Goal: Task Accomplishment & Management: Manage account settings

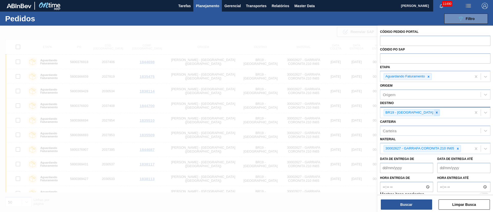
click at [436, 114] on icon at bounding box center [437, 113] width 2 height 2
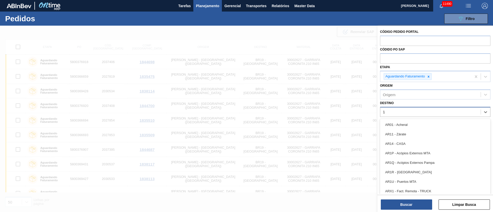
type input "16"
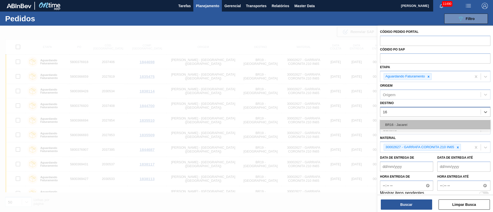
click at [407, 123] on div "BR16 - Jacareí" at bounding box center [435, 125] width 110 height 10
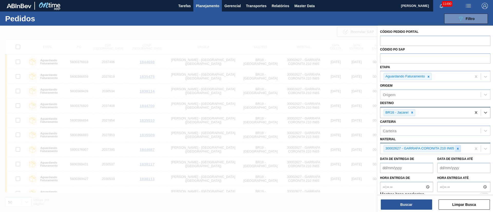
click at [458, 150] on icon at bounding box center [458, 149] width 4 height 4
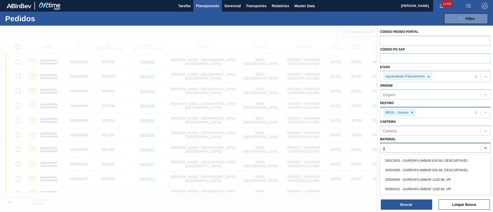
type input "gt"
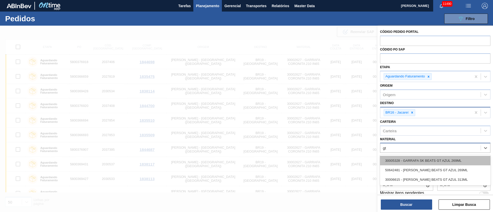
click at [442, 159] on div "30005328 - GARRAFA SK BEATS GT AZUL 269ML" at bounding box center [435, 161] width 110 height 10
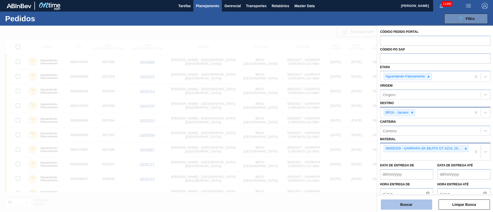
click at [410, 202] on button "Buscar" at bounding box center [406, 205] width 51 height 10
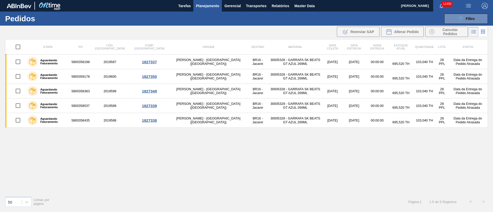
click at [274, 159] on div "Etapa PO Cód. Pedido Comp. Carga Origem Destino Material Data coleta Data entre…" at bounding box center [246, 115] width 483 height 153
click at [456, 21] on button "089F7B8B-B2A5-4AFE-B5C0-19BA573D28AC Filtro" at bounding box center [467, 19] width 44 height 10
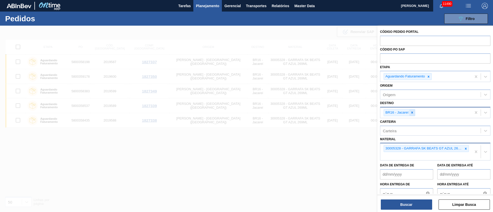
click at [413, 112] on icon at bounding box center [413, 113] width 4 height 4
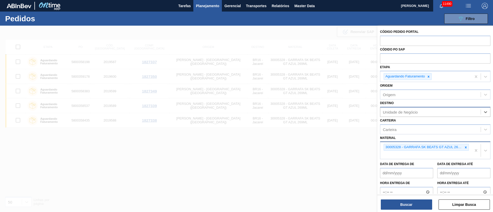
type input "18"
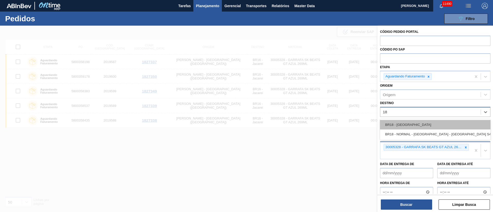
click at [416, 122] on div "BR18 - Pernambuco" at bounding box center [435, 125] width 110 height 10
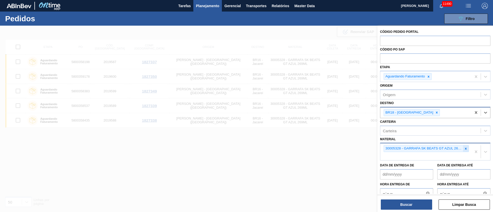
click at [466, 147] on icon at bounding box center [466, 149] width 4 height 4
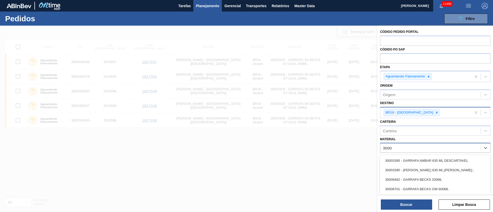
type input "300082"
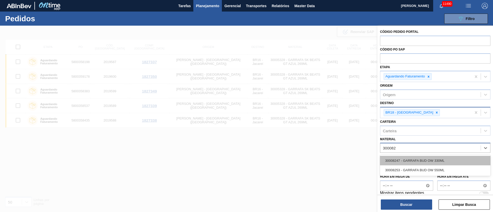
click at [421, 163] on div "30008247 - GARRAFA BUD OW 330ML" at bounding box center [435, 161] width 110 height 10
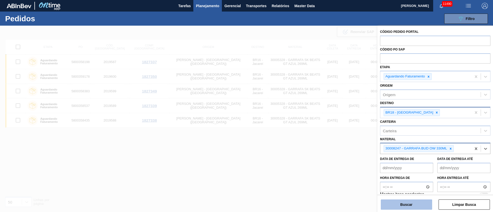
click at [392, 205] on button "Buscar" at bounding box center [406, 205] width 51 height 10
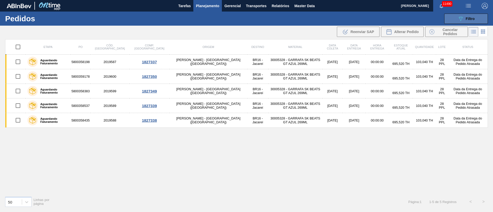
click at [474, 18] on span "Filtro" at bounding box center [470, 19] width 9 height 4
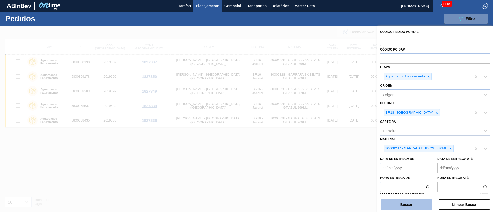
click at [418, 204] on button "Buscar" at bounding box center [406, 205] width 51 height 10
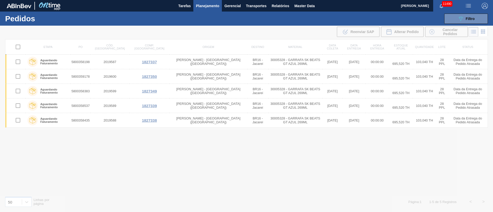
click at [289, 146] on div at bounding box center [246, 119] width 493 height 187
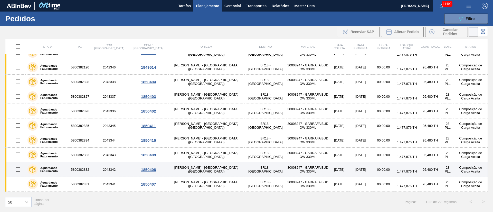
scroll to position [77, 0]
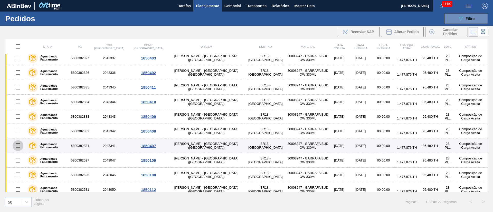
click at [19, 146] on input "checkbox" at bounding box center [18, 146] width 11 height 11
checkbox input "true"
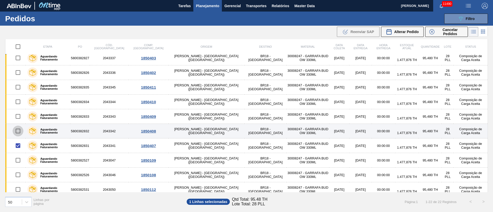
click at [15, 131] on input "checkbox" at bounding box center [18, 131] width 11 height 11
checkbox input "true"
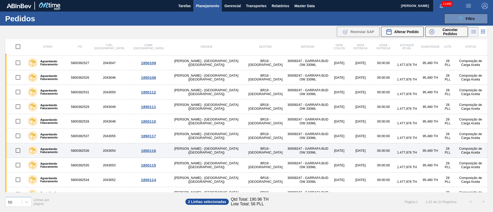
scroll to position [184, 0]
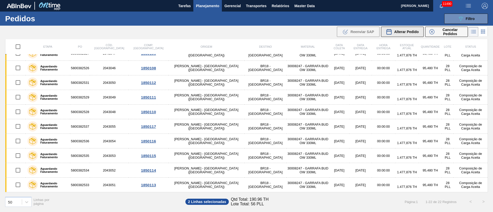
click at [408, 32] on span "Alterar Pedido" at bounding box center [406, 32] width 25 height 4
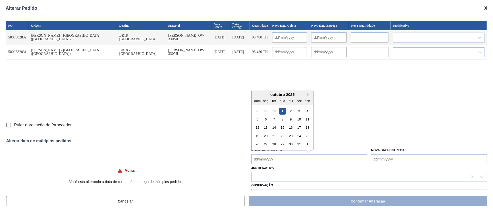
drag, startPoint x: 294, startPoint y: 157, endPoint x: 293, endPoint y: 154, distance: 2.9
click at [294, 157] on Coleta "Nova Data Coleta" at bounding box center [310, 159] width 116 height 10
click at [281, 121] on div "8" at bounding box center [282, 119] width 7 height 7
type Coleta "08/10/2025"
type input "08/10/2025"
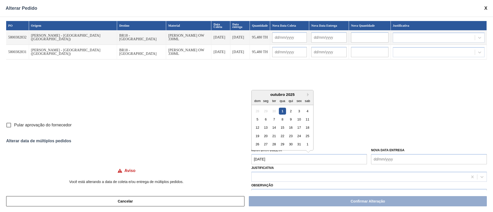
type input "09/10/2025"
type input "08/10/2025"
type input "09/10/2025"
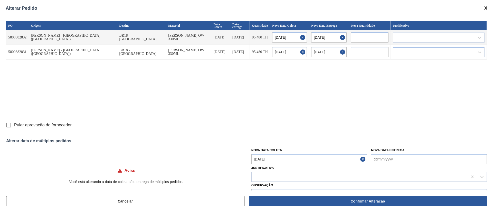
click at [284, 156] on Coleta "08/10/2025" at bounding box center [310, 159] width 116 height 10
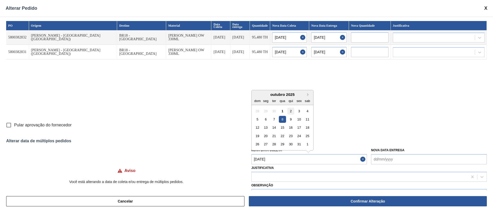
click at [290, 111] on div "2" at bounding box center [291, 111] width 7 height 7
type Coleta "02/10/2025"
type input "02/10/2025"
type input "03/10/2025"
type input "02/10/2025"
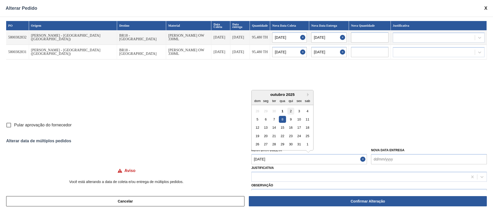
type input "03/10/2025"
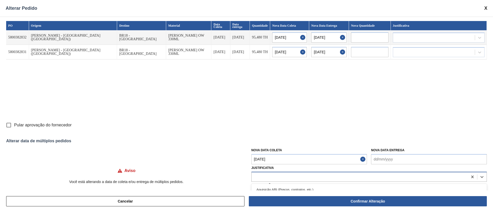
click at [278, 177] on div at bounding box center [360, 176] width 216 height 7
type input "g"
type input "ou"
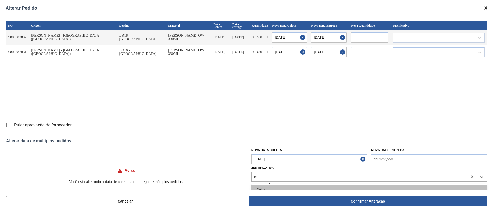
click at [274, 188] on div "Outro" at bounding box center [370, 190] width 236 height 10
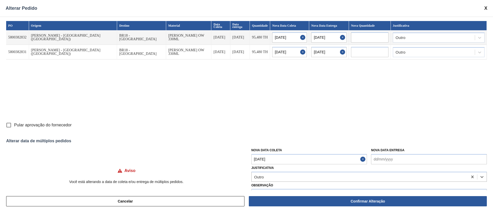
click at [8, 125] on input "Pular aprovação do fornecedor" at bounding box center [8, 125] width 11 height 11
checkbox input "true"
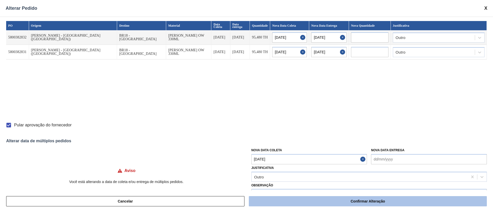
click at [345, 201] on button "Confirmar Alteração" at bounding box center [368, 202] width 238 height 10
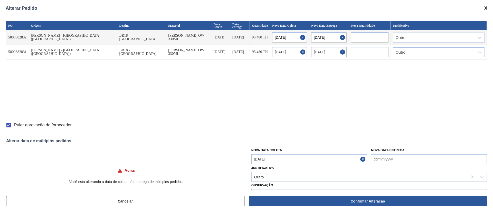
checkbox input "false"
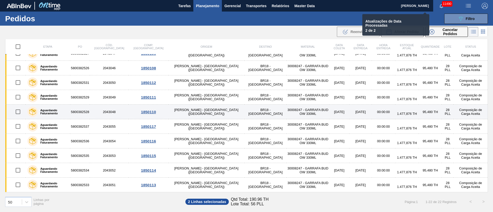
checkbox input "false"
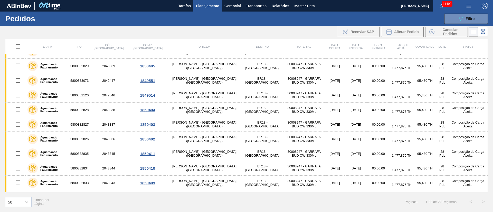
scroll to position [0, 0]
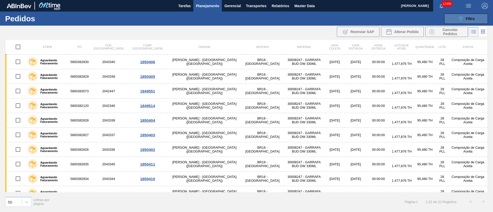
click at [474, 19] on span "Filtro" at bounding box center [470, 19] width 9 height 4
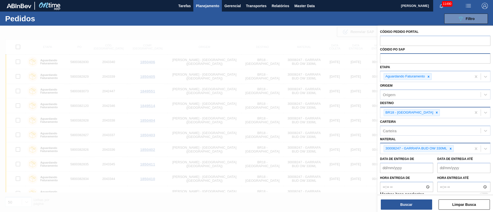
click at [391, 59] on input "text" at bounding box center [435, 58] width 110 height 10
paste input "text"
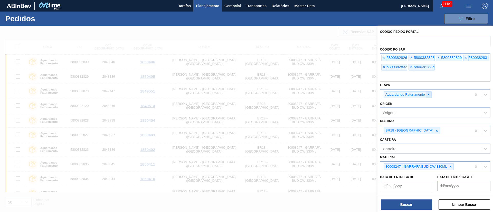
click at [429, 95] on icon at bounding box center [429, 95] width 4 height 4
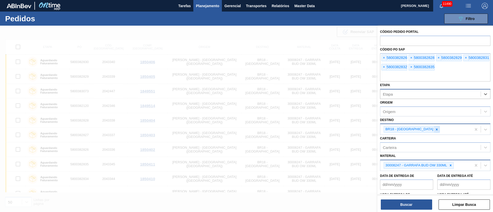
click at [435, 130] on icon at bounding box center [437, 130] width 4 height 4
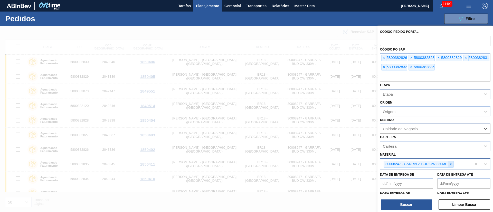
click at [451, 165] on icon at bounding box center [451, 165] width 2 height 2
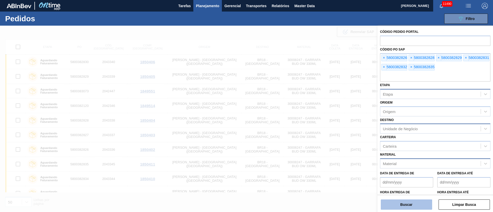
drag, startPoint x: 397, startPoint y: 208, endPoint x: 390, endPoint y: 202, distance: 9.1
click at [396, 208] on button "Buscar" at bounding box center [406, 205] width 51 height 10
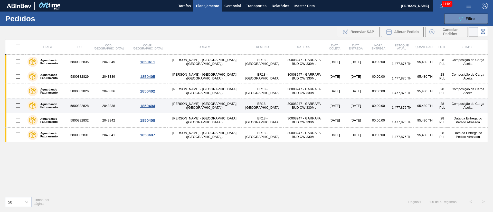
click at [21, 106] on input "checkbox" at bounding box center [18, 105] width 11 height 11
checkbox input "true"
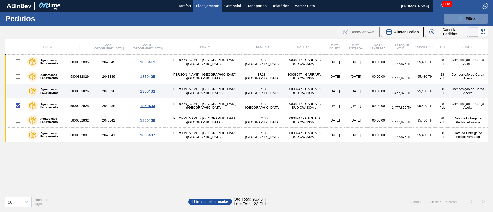
click at [20, 88] on input "checkbox" at bounding box center [18, 91] width 11 height 11
checkbox input "true"
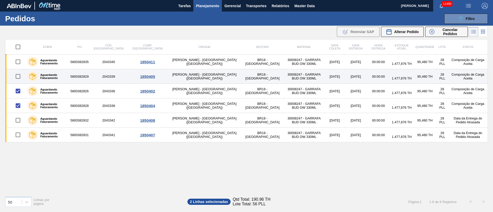
click at [18, 75] on input "checkbox" at bounding box center [18, 76] width 11 height 11
checkbox input "true"
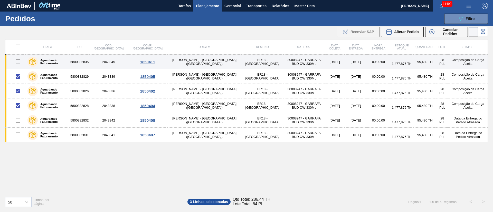
click at [17, 61] on input "checkbox" at bounding box center [18, 62] width 11 height 11
checkbox input "true"
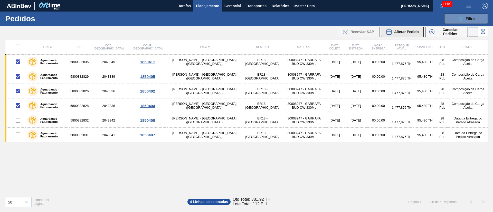
click at [410, 31] on span "Alterar Pedido" at bounding box center [406, 32] width 25 height 4
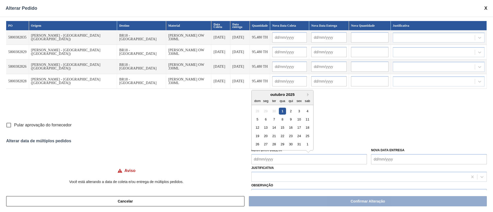
click at [269, 161] on Coleta "Nova Data Coleta" at bounding box center [310, 159] width 116 height 10
click at [281, 121] on div "8" at bounding box center [282, 119] width 7 height 7
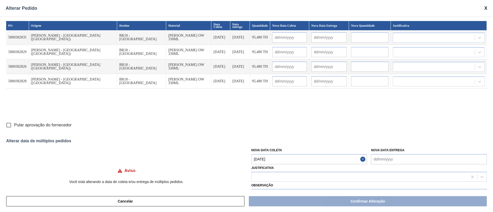
type Coleta "08/10/2025"
type input "08/10/2025"
type input "09/10/2025"
type input "08/10/2025"
type input "09/10/2025"
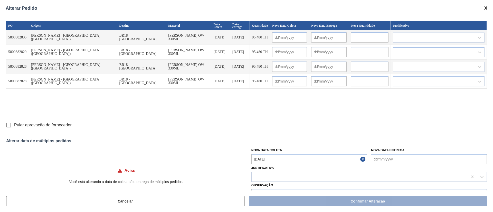
type input "08/10/2025"
type input "09/10/2025"
type input "08/10/2025"
type input "09/10/2025"
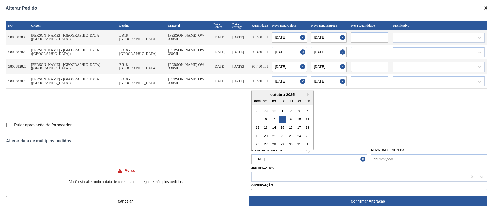
click at [283, 157] on Coleta "08/10/2025" at bounding box center [310, 159] width 116 height 10
click at [300, 110] on div "3" at bounding box center [299, 111] width 7 height 7
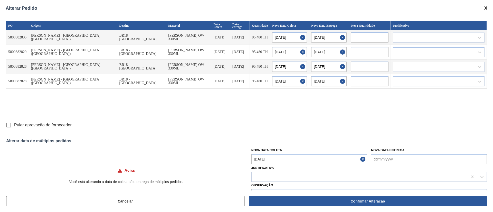
type Coleta "03/10/2025"
type input "03/10/2025"
type input "04/10/2025"
type input "03/10/2025"
type input "04/10/2025"
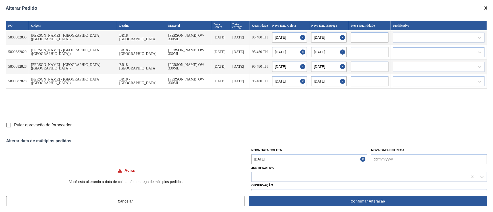
type input "03/10/2025"
type input "04/10/2025"
type input "03/10/2025"
type input "04/10/2025"
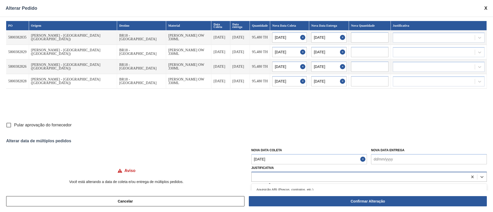
click at [282, 177] on div at bounding box center [360, 176] width 216 height 7
type input "ou"
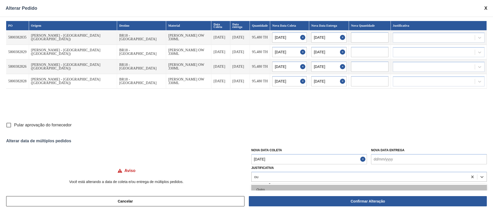
click at [287, 187] on div "Outro" at bounding box center [370, 190] width 236 height 10
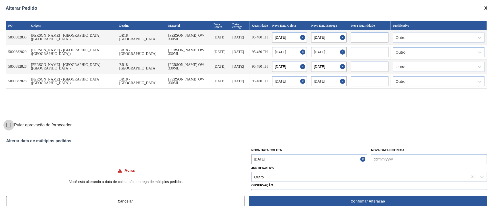
click at [8, 125] on input "Pular aprovação do fornecedor" at bounding box center [8, 125] width 11 height 11
checkbox input "true"
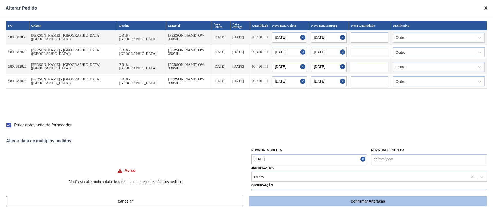
click at [283, 200] on button "Confirmar Alteração" at bounding box center [368, 202] width 238 height 10
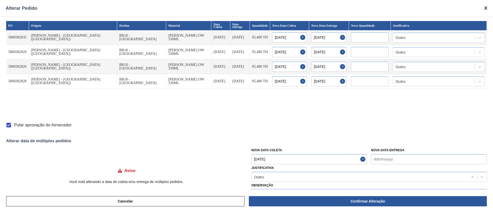
checkbox input "false"
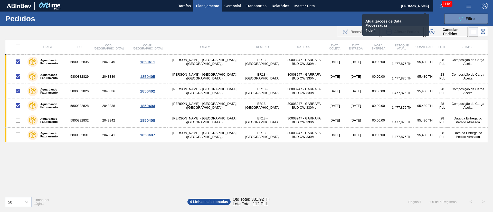
checkbox input "false"
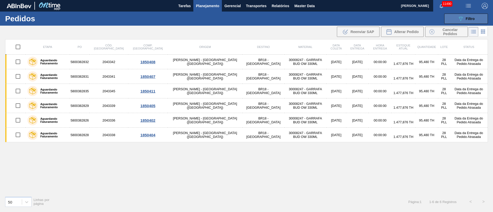
click at [474, 21] on div "089F7B8B-B2A5-4AFE-B5C0-19BA573D28AC Filtro" at bounding box center [466, 19] width 17 height 6
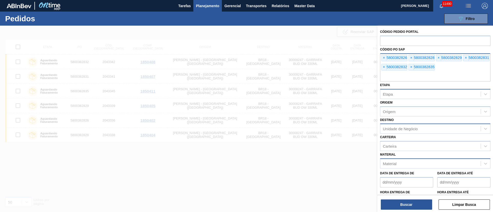
click at [382, 55] on div "× 5800382826" at bounding box center [395, 58] width 26 height 7
click at [384, 58] on span "×" at bounding box center [384, 58] width 5 height 6
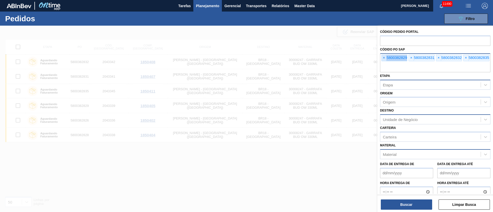
click at [384, 58] on span "×" at bounding box center [384, 58] width 5 height 6
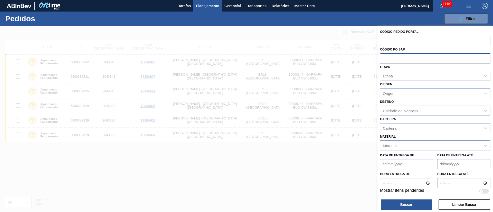
click at [384, 58] on input "text" at bounding box center [435, 58] width 110 height 10
paste input "5800357464"
type input "5800357464"
click at [407, 203] on button "Buscar" at bounding box center [406, 205] width 51 height 10
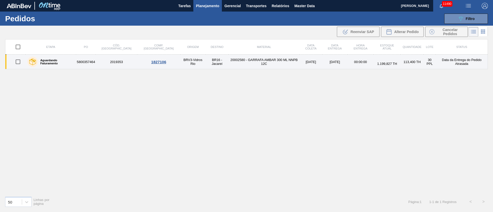
click at [18, 61] on input "checkbox" at bounding box center [18, 62] width 11 height 11
checkbox input "true"
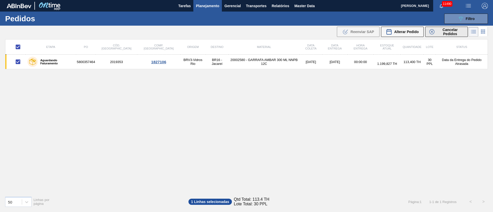
click at [454, 32] on span "Cancelar Pedidos" at bounding box center [450, 32] width 27 height 8
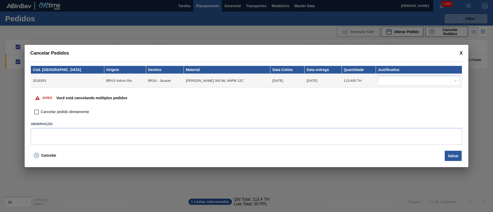
click at [38, 114] on input "Cancelar pedido diretamente" at bounding box center [36, 112] width 9 height 9
checkbox input "true"
click at [389, 83] on div at bounding box center [414, 80] width 72 height 7
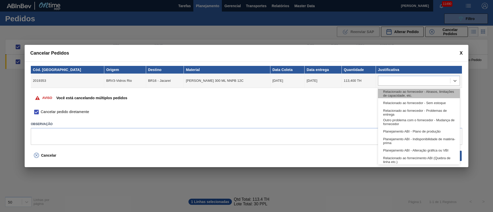
click at [393, 89] on div "Relacionado ao fornecedor - Atrasos, limitações de capacidade, etc." at bounding box center [419, 94] width 82 height 10
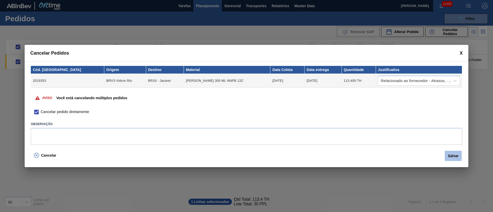
click at [456, 158] on button "Salvar" at bounding box center [453, 156] width 17 height 10
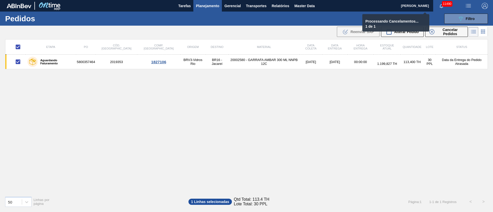
checkbox input "false"
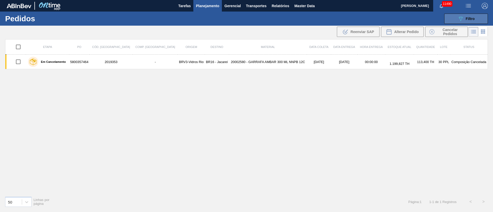
click at [477, 19] on button "089F7B8B-B2A5-4AFE-B5C0-19BA573D28AC Filtro" at bounding box center [467, 19] width 44 height 10
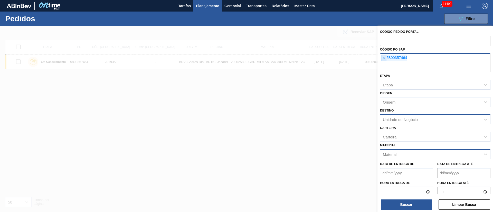
click at [384, 58] on span "×" at bounding box center [384, 58] width 5 height 6
click at [384, 63] on input "text" at bounding box center [435, 68] width 110 height 10
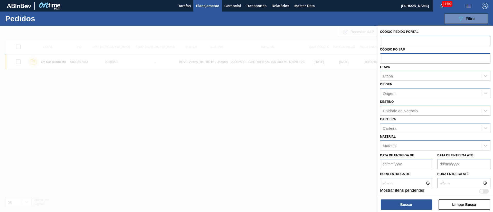
paste input "text"
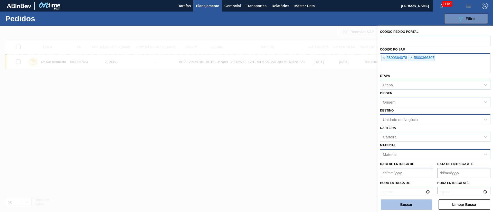
click at [412, 208] on button "Buscar" at bounding box center [406, 205] width 51 height 10
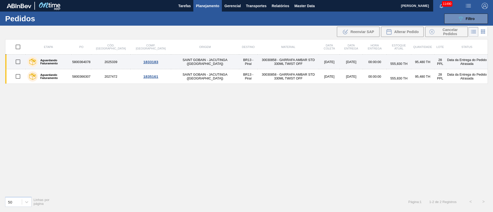
click at [19, 63] on input "checkbox" at bounding box center [18, 62] width 11 height 11
checkbox input "true"
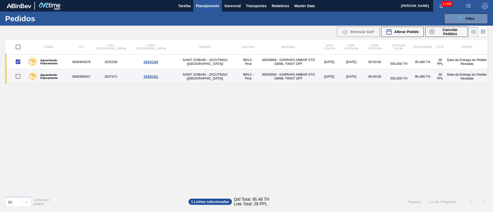
click at [18, 76] on input "checkbox" at bounding box center [18, 76] width 11 height 11
checkbox input "true"
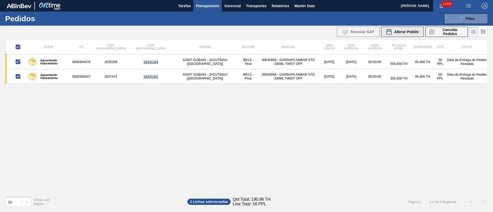
click at [406, 34] on div "Alterar Pedido" at bounding box center [402, 32] width 33 height 6
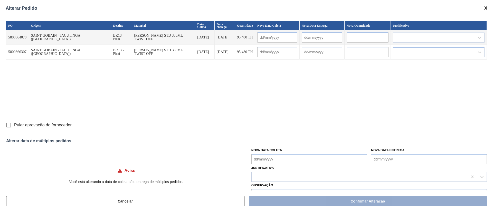
click at [292, 162] on Coleta "Nova Data Coleta" at bounding box center [310, 159] width 116 height 10
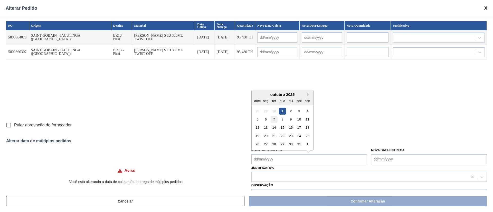
click at [273, 119] on div "7" at bounding box center [274, 119] width 7 height 7
type Coleta "07/10/2025"
type input "07/10/2025"
type input "08/10/2025"
type input "07/10/2025"
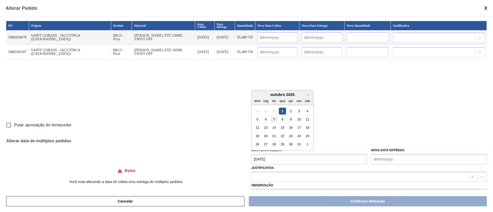
type input "08/10/2025"
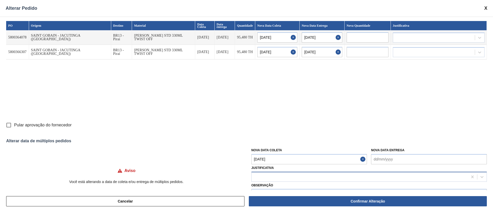
click at [266, 176] on div at bounding box center [360, 176] width 216 height 7
type input "ou"
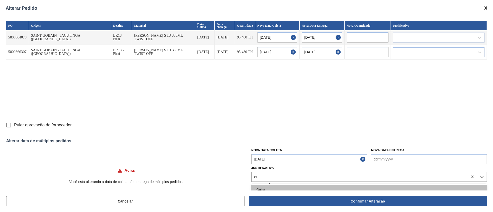
click at [263, 190] on div "Outro" at bounding box center [370, 190] width 236 height 10
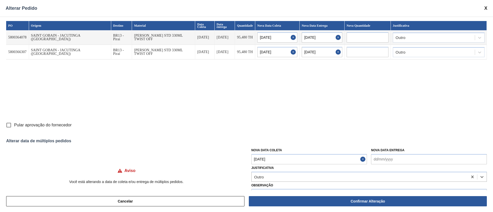
click at [12, 126] on input "Pular aprovação do fornecedor" at bounding box center [8, 125] width 11 height 11
checkbox input "true"
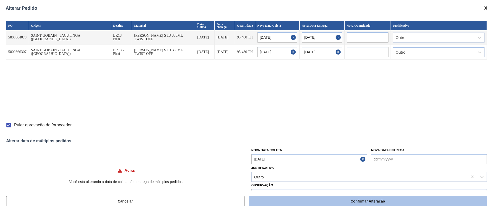
click at [280, 200] on button "Confirmar Alteração" at bounding box center [368, 202] width 238 height 10
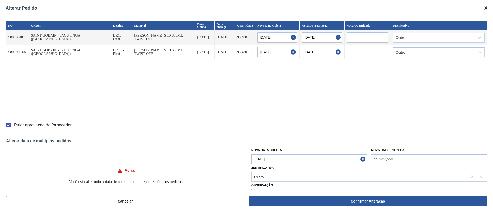
checkbox input "false"
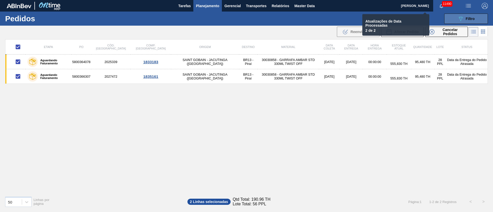
click at [467, 19] on span "Filtro" at bounding box center [470, 19] width 9 height 4
checkbox input "false"
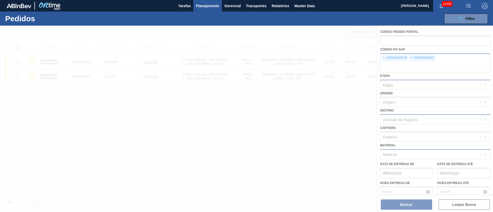
click at [383, 58] on div at bounding box center [246, 119] width 493 height 187
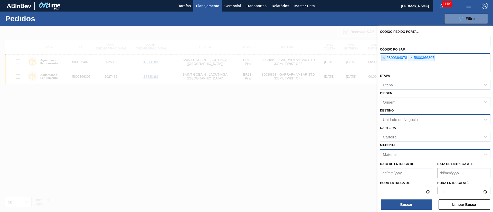
click at [383, 57] on span "×" at bounding box center [384, 58] width 5 height 6
click at [383, 63] on input "text" at bounding box center [435, 68] width 110 height 10
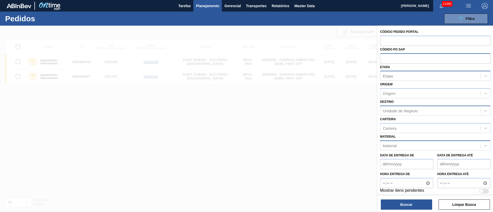
click at [383, 57] on input "text" at bounding box center [435, 58] width 110 height 10
paste input "5800379653"
type input "5800379653"
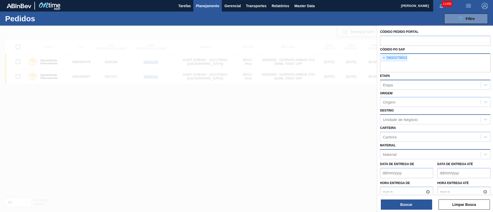
click at [405, 195] on div "Buscar Limpar Busca" at bounding box center [436, 202] width 116 height 14
click at [405, 207] on button "Buscar" at bounding box center [406, 205] width 51 height 10
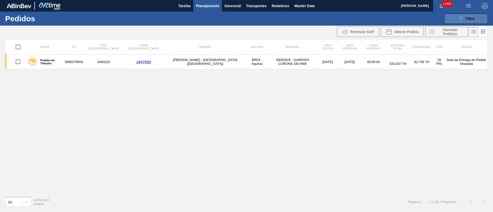
click at [466, 18] on span "Filtro" at bounding box center [470, 19] width 9 height 4
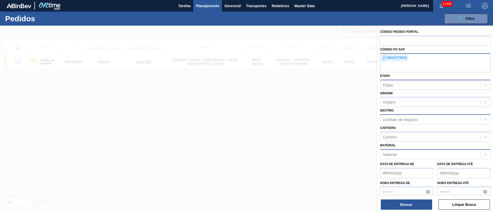
click at [384, 60] on span "×" at bounding box center [384, 58] width 5 height 6
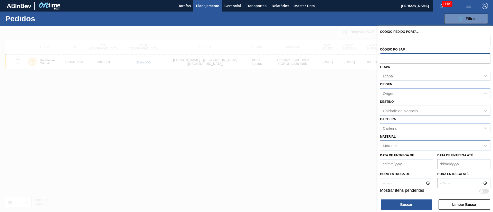
paste input "text"
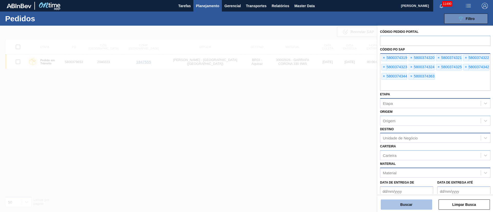
click at [401, 201] on button "Buscar" at bounding box center [406, 205] width 51 height 10
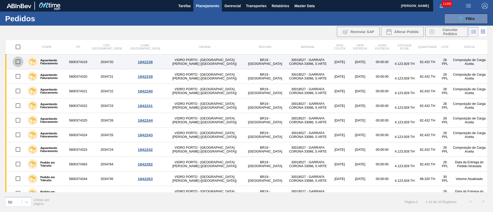
click at [16, 63] on input "checkbox" at bounding box center [18, 62] width 11 height 11
checkbox input "true"
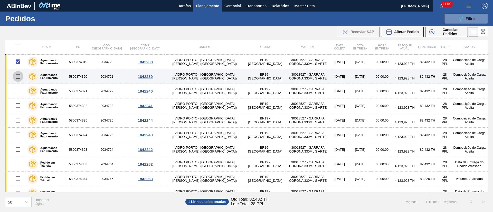
click at [18, 78] on input "checkbox" at bounding box center [18, 76] width 11 height 11
checkbox input "true"
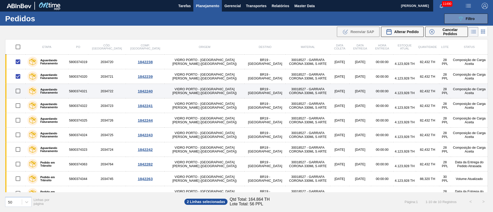
click at [17, 91] on input "checkbox" at bounding box center [18, 91] width 11 height 11
checkbox input "true"
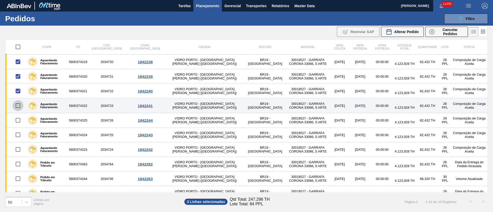
click at [17, 105] on input "checkbox" at bounding box center [18, 105] width 11 height 11
checkbox input "true"
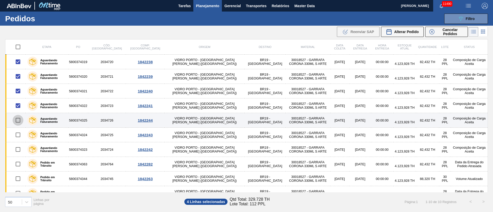
click at [19, 121] on input "checkbox" at bounding box center [18, 120] width 11 height 11
checkbox input "true"
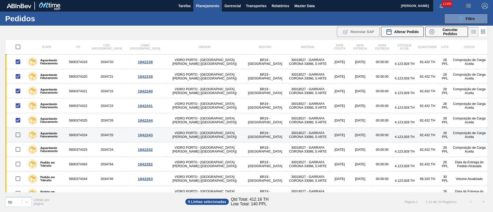
click at [20, 134] on input "checkbox" at bounding box center [18, 135] width 11 height 11
checkbox input "true"
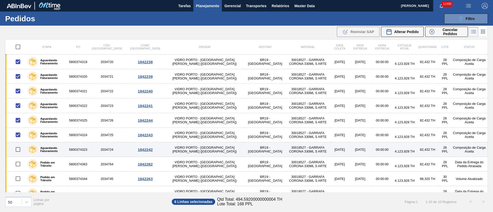
click at [20, 149] on input "checkbox" at bounding box center [18, 149] width 11 height 11
checkbox input "true"
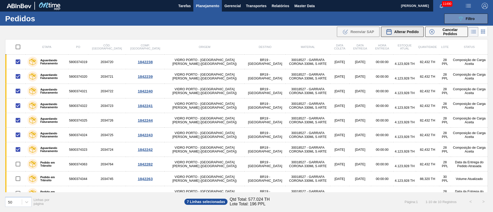
click at [409, 31] on span "Alterar Pedido" at bounding box center [406, 32] width 25 height 4
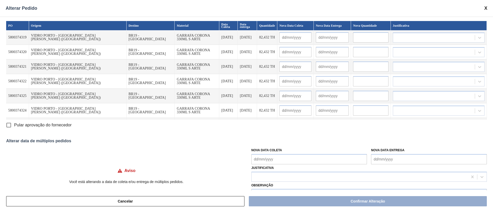
click at [281, 161] on Coleta "Nova Data Coleta" at bounding box center [310, 159] width 116 height 10
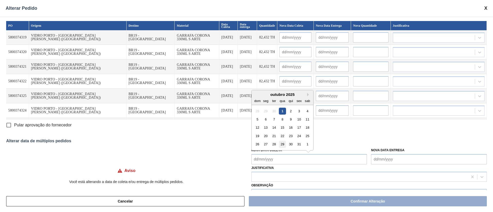
click at [283, 144] on div "29" at bounding box center [282, 144] width 7 height 7
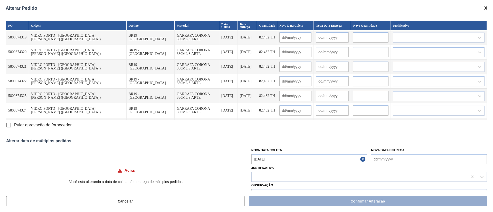
type Coleta "29/10/2025"
type input "29/10/2025"
type input "30/10/2025"
type input "29/10/2025"
type input "30/10/2025"
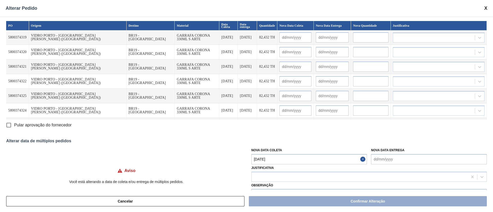
type input "29/10/2025"
type input "30/10/2025"
type input "29/10/2025"
type input "30/10/2025"
type input "29/10/2025"
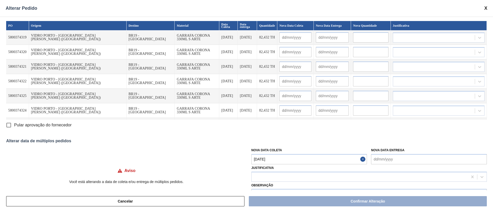
type input "30/10/2025"
type input "29/10/2025"
type input "30/10/2025"
type input "29/10/2025"
type input "30/10/2025"
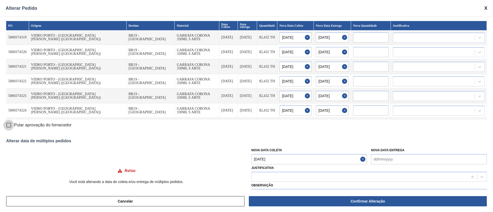
click at [7, 128] on input "Pular aprovação do fornecedor" at bounding box center [8, 125] width 11 height 11
checkbox input "true"
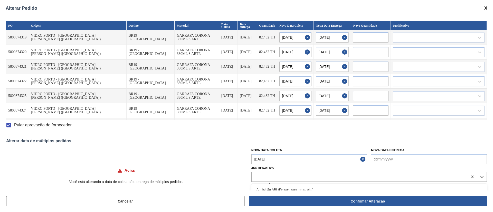
click at [267, 175] on div at bounding box center [360, 176] width 216 height 7
type input "ou"
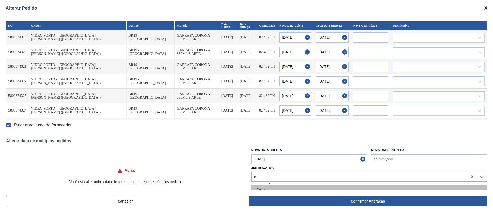
click at [265, 187] on div "Outro" at bounding box center [370, 190] width 236 height 10
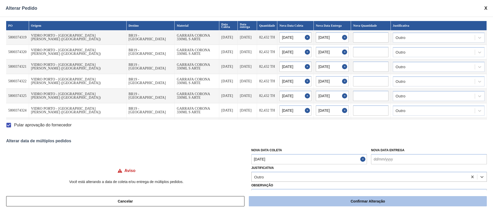
click at [341, 202] on button "Confirmar Alteração" at bounding box center [368, 202] width 238 height 10
checkbox input "false"
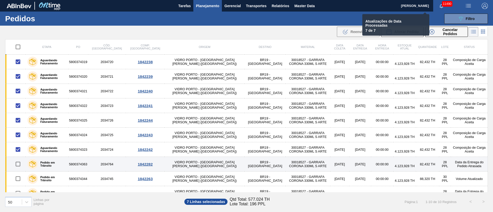
checkbox input "false"
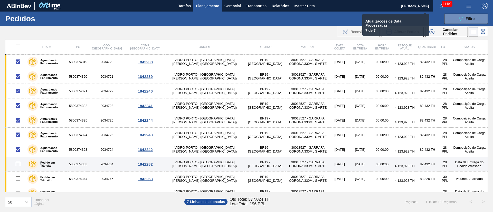
checkbox input "false"
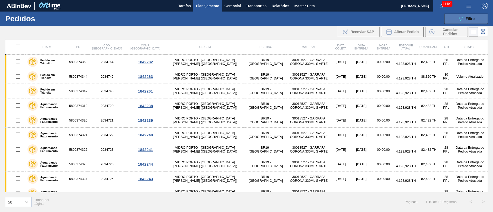
click at [465, 23] on button "089F7B8B-B2A5-4AFE-B5C0-19BA573D28AC Filtro" at bounding box center [467, 19] width 44 height 10
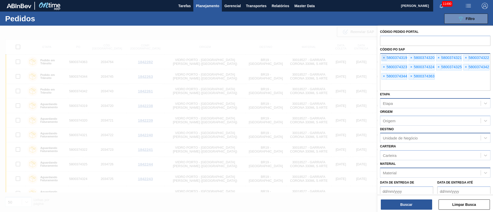
click at [384, 58] on span "×" at bounding box center [384, 58] width 5 height 6
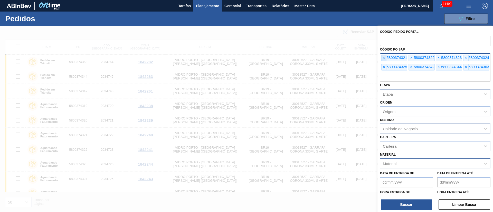
click at [384, 58] on span "×" at bounding box center [384, 58] width 5 height 6
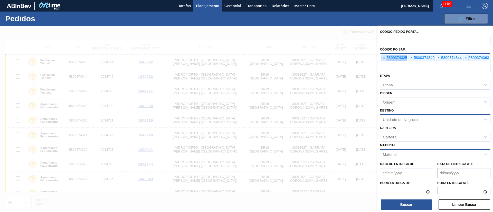
click at [384, 58] on span "×" at bounding box center [384, 58] width 5 height 6
click at [384, 63] on input "text" at bounding box center [435, 68] width 110 height 10
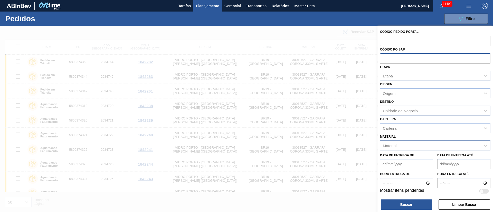
paste input "text"
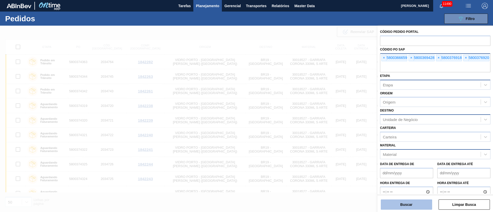
click at [416, 201] on button "Buscar" at bounding box center [406, 205] width 51 height 10
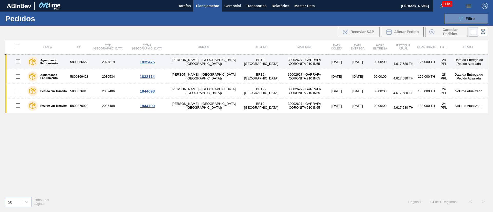
click at [17, 64] on input "checkbox" at bounding box center [18, 62] width 11 height 11
click at [15, 63] on input "checkbox" at bounding box center [18, 62] width 11 height 11
click at [19, 63] on input "checkbox" at bounding box center [18, 62] width 11 height 11
checkbox input "true"
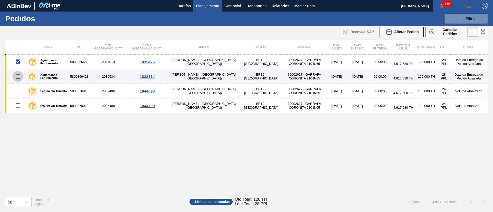
click at [16, 75] on input "checkbox" at bounding box center [18, 76] width 11 height 11
checkbox input "true"
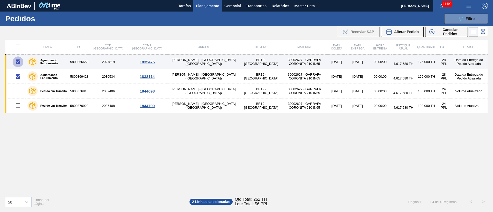
click at [19, 62] on input "checkbox" at bounding box center [18, 62] width 11 height 11
checkbox input "false"
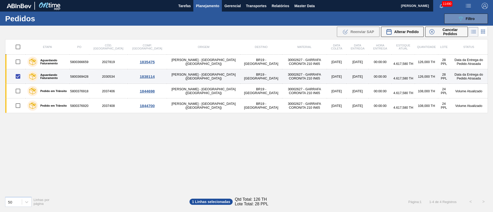
click at [19, 76] on input "checkbox" at bounding box center [18, 76] width 11 height 11
checkbox input "false"
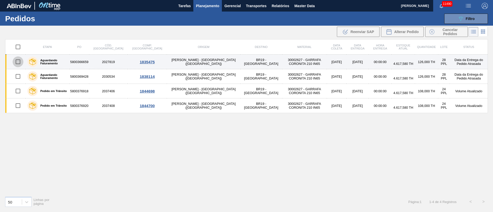
click at [17, 63] on input "checkbox" at bounding box center [18, 62] width 11 height 11
checkbox input "true"
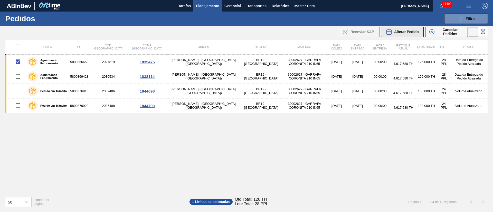
click at [409, 33] on span "Alterar Pedido" at bounding box center [406, 32] width 25 height 4
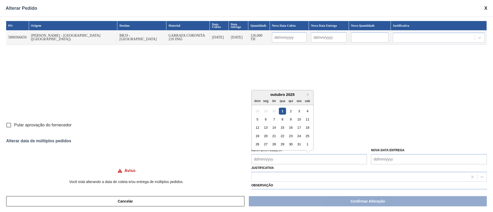
click at [273, 158] on Coleta "Nova Data Coleta" at bounding box center [310, 159] width 116 height 10
click at [280, 112] on div "1" at bounding box center [282, 111] width 7 height 7
type Coleta "01/10/2025"
type input "01/10/2025"
type input "02/10/2025"
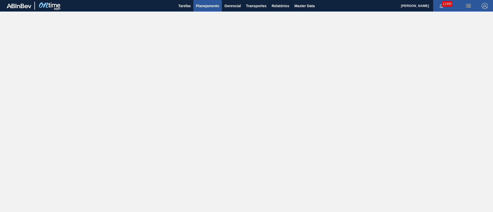
click at [209, 3] on span "Planejamento" at bounding box center [207, 6] width 23 height 6
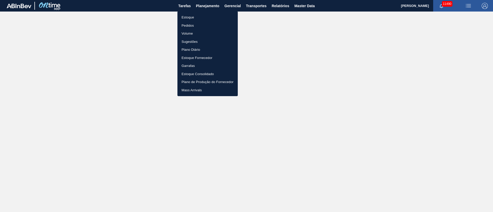
drag, startPoint x: 192, startPoint y: 24, endPoint x: 350, endPoint y: 34, distance: 158.6
click at [191, 24] on li "Pedidos" at bounding box center [208, 26] width 60 height 8
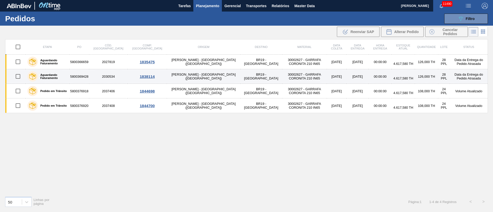
click at [16, 76] on input "checkbox" at bounding box center [18, 76] width 11 height 11
checkbox input "true"
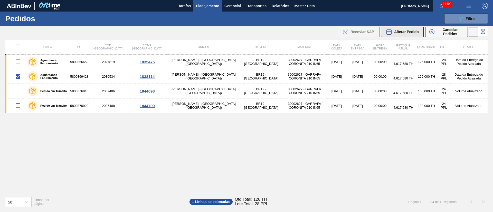
click at [411, 30] on span "Alterar Pedido" at bounding box center [406, 32] width 25 height 4
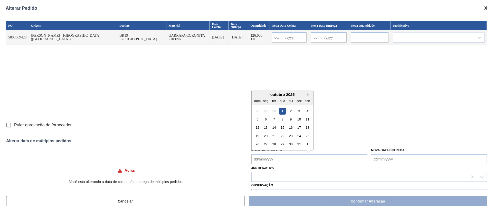
click at [256, 161] on Coleta "Nova Data Coleta" at bounding box center [310, 159] width 116 height 10
click at [280, 112] on div "1" at bounding box center [282, 111] width 7 height 7
type Coleta "01/10/2025"
type input "01/10/2025"
type input "02/10/2025"
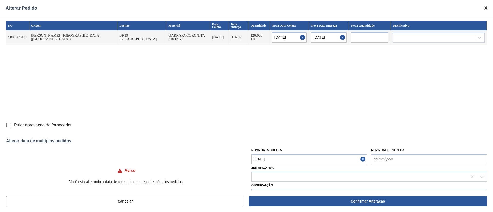
click at [274, 177] on div at bounding box center [360, 176] width 216 height 7
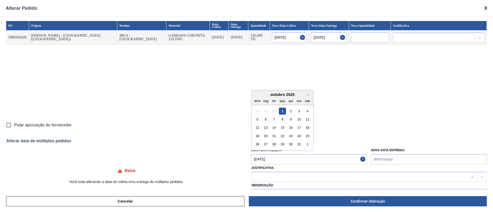
click at [261, 158] on Coleta "01/10/2025" at bounding box center [310, 159] width 116 height 10
click at [289, 111] on div "2" at bounding box center [291, 111] width 7 height 7
type Coleta "02/10/2025"
type input "02/10/2025"
type input "03/10/2025"
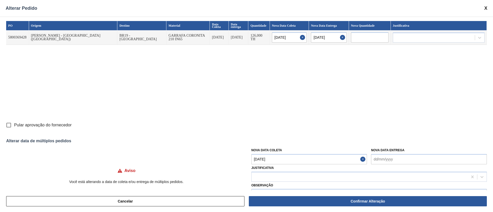
click at [11, 126] on input "Pular aprovação do fornecedor" at bounding box center [8, 125] width 11 height 11
checkbox input "true"
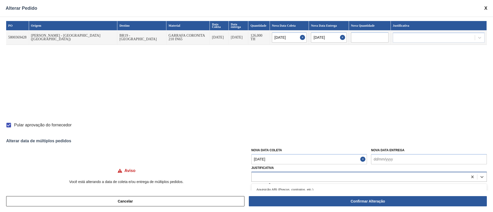
click at [284, 176] on div at bounding box center [360, 176] width 216 height 7
type input "ou"
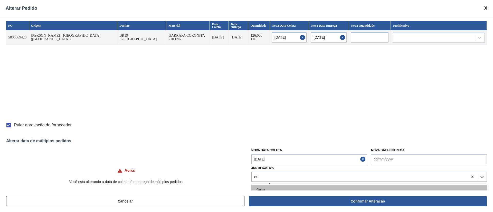
click at [273, 188] on div "Outro" at bounding box center [370, 190] width 236 height 10
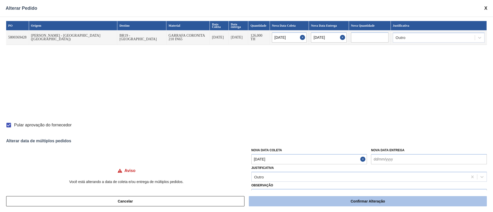
click at [317, 200] on button "Confirmar Alteração" at bounding box center [368, 202] width 238 height 10
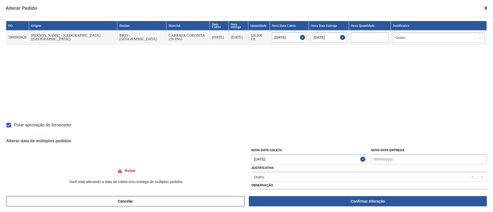
checkbox input "false"
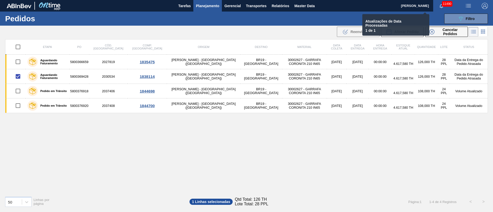
checkbox input "false"
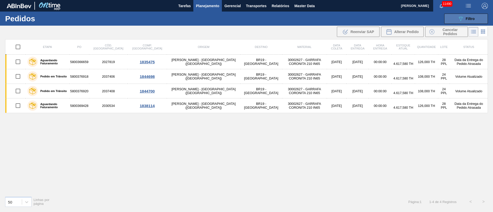
click at [475, 20] on span "Filtro" at bounding box center [470, 19] width 9 height 4
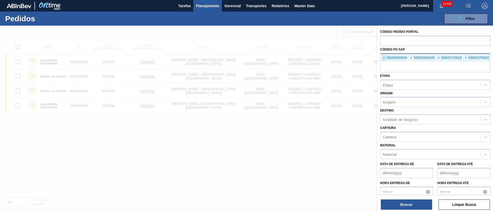
click at [384, 57] on span "×" at bounding box center [384, 58] width 5 height 6
click at [384, 58] on span "×" at bounding box center [384, 58] width 5 height 6
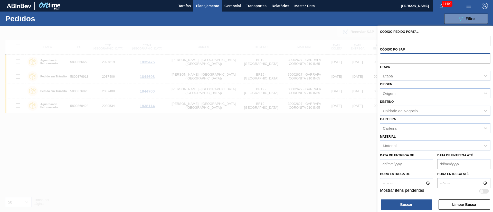
click at [384, 58] on input "text" at bounding box center [435, 58] width 110 height 10
paste input "text"
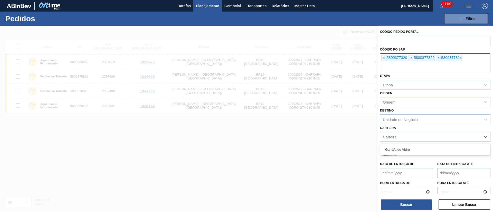
click at [392, 137] on div "Carteira" at bounding box center [390, 137] width 14 height 4
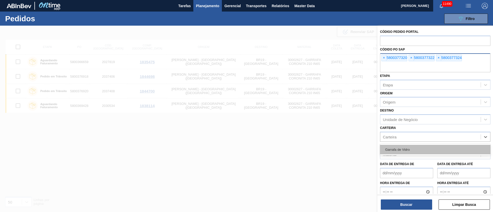
click at [391, 148] on div "Garrafa de Vidro" at bounding box center [435, 150] width 110 height 10
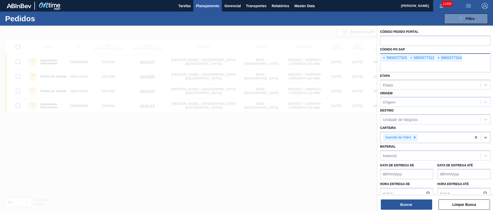
click at [414, 138] on icon at bounding box center [415, 138] width 4 height 4
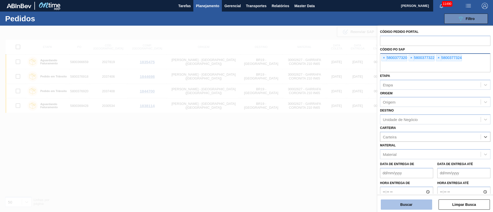
click at [412, 204] on button "Buscar" at bounding box center [406, 205] width 51 height 10
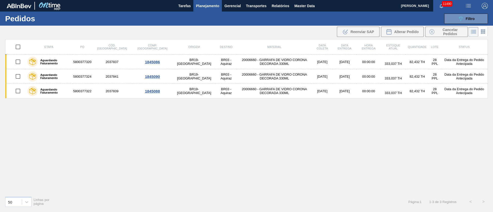
click at [16, 45] on input "checkbox" at bounding box center [18, 47] width 11 height 11
checkbox input "true"
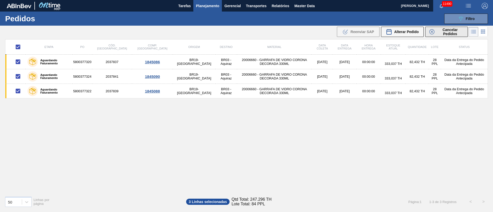
click at [444, 30] on span "Cancelar Pedidos" at bounding box center [450, 32] width 27 height 8
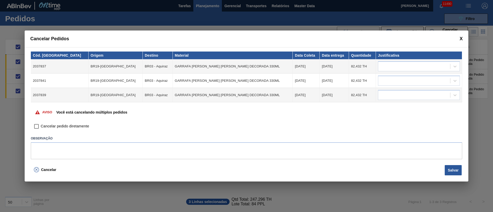
click at [39, 125] on input "Cancelar pedido diretamente" at bounding box center [36, 126] width 9 height 9
checkbox input "true"
click at [385, 64] on div at bounding box center [414, 66] width 72 height 7
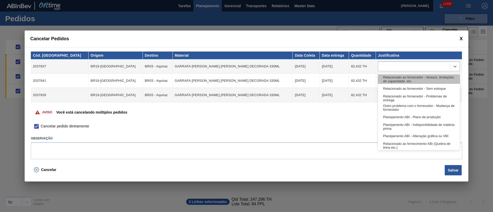
click at [387, 76] on div "Relacionado ao fornecedor - Atrasos, limitações de capacidade, etc." at bounding box center [419, 80] width 82 height 10
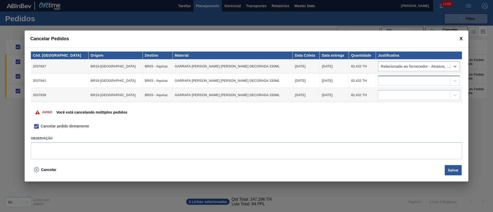
click at [385, 82] on div at bounding box center [414, 80] width 72 height 7
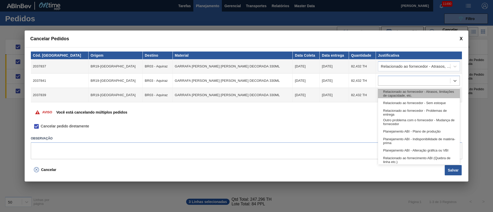
click at [387, 93] on div "Relacionado ao fornecedor - Atrasos, limitações de capacidade, etc." at bounding box center [419, 94] width 82 height 10
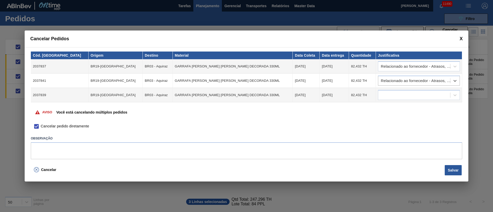
click at [387, 93] on div at bounding box center [414, 95] width 72 height 7
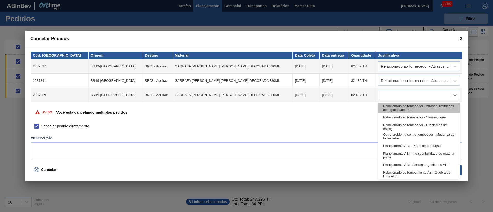
click at [397, 109] on div "Relacionado ao fornecedor - Atrasos, limitações de capacidade, etc." at bounding box center [419, 108] width 82 height 10
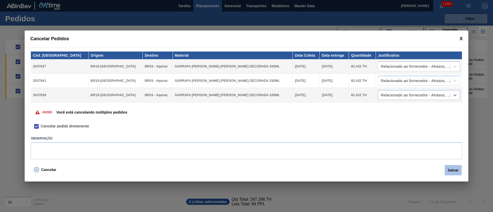
click at [453, 171] on button "Salvar" at bounding box center [453, 170] width 17 height 10
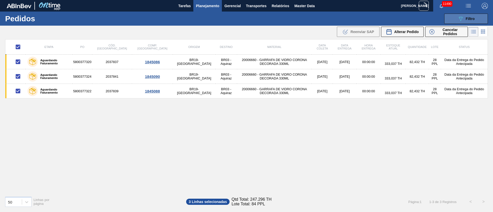
click at [459, 17] on icon "089F7B8B-B2A5-4AFE-B5C0-19BA573D28AC" at bounding box center [461, 19] width 6 height 6
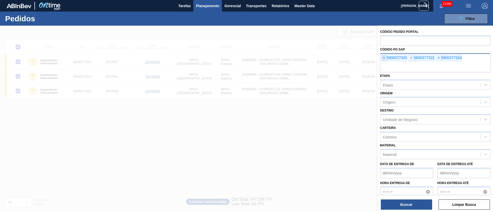
click at [385, 58] on span "×" at bounding box center [384, 58] width 5 height 6
click at [385, 63] on input "text" at bounding box center [435, 68] width 110 height 10
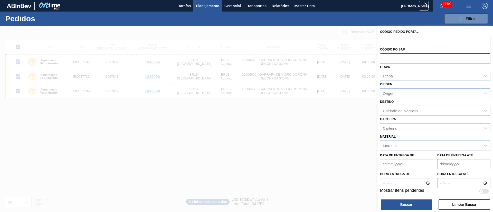
click at [385, 58] on input "text" at bounding box center [435, 58] width 110 height 10
click at [395, 148] on div "Material" at bounding box center [390, 146] width 14 height 4
type input "2000666"
click at [395, 156] on div "20006660 - GARRAFA DE VIDRO CORONA DECORADA 330ML" at bounding box center [435, 159] width 110 height 10
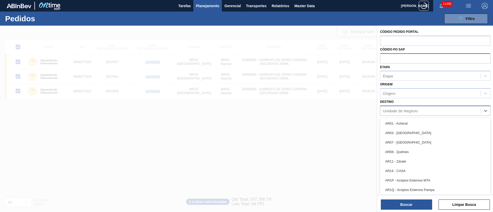
click at [391, 107] on div "Unidade de Negócio" at bounding box center [431, 110] width 100 height 7
type input "19"
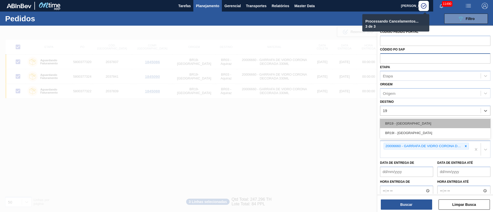
click at [392, 127] on div "BR19 - Nova Rio" at bounding box center [435, 124] width 110 height 10
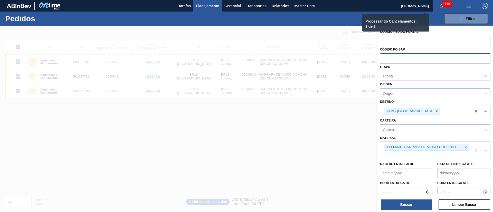
checkbox input "false"
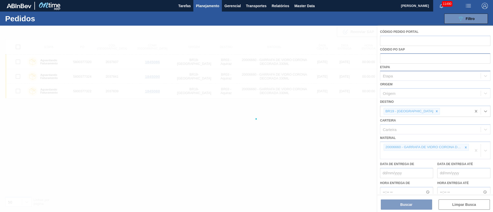
click at [391, 77] on div at bounding box center [246, 119] width 493 height 187
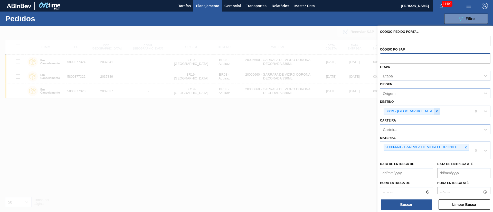
click at [435, 111] on icon at bounding box center [437, 112] width 4 height 4
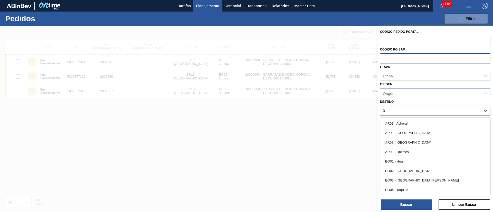
type input "03"
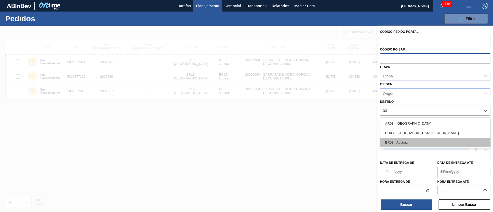
click at [406, 145] on div "BR03 - Aquiraz" at bounding box center [435, 143] width 110 height 10
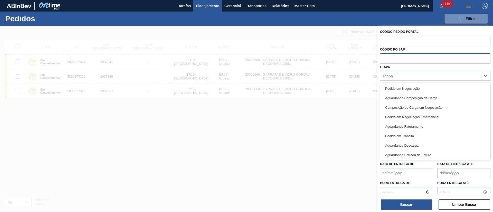
click at [394, 75] on div "Etapa" at bounding box center [431, 75] width 100 height 7
type input "fat"
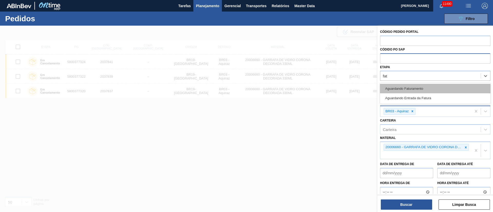
click at [393, 84] on div "Aguardando Faturamento" at bounding box center [435, 89] width 110 height 10
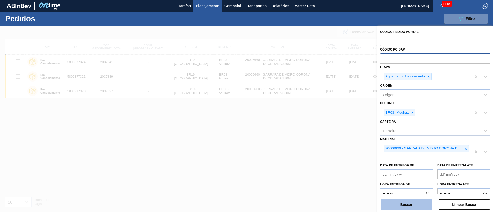
click at [413, 206] on button "Buscar" at bounding box center [406, 205] width 51 height 10
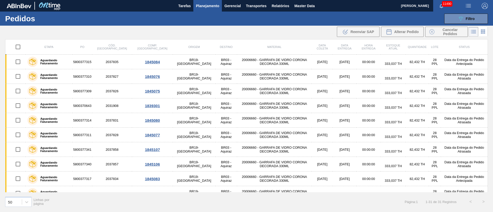
click at [20, 44] on input "checkbox" at bounding box center [18, 47] width 11 height 11
checkbox input "true"
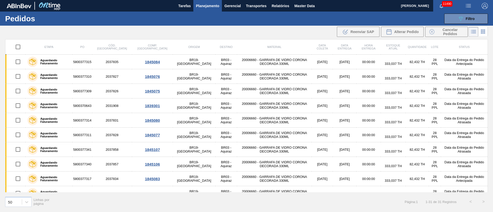
checkbox input "true"
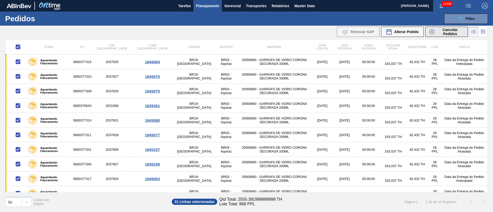
click at [445, 31] on span "Cancelar Pedidos" at bounding box center [450, 32] width 27 height 8
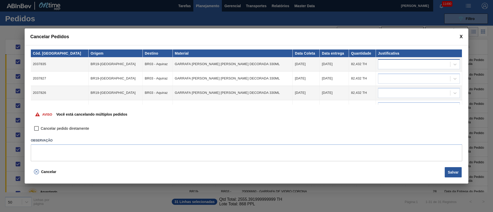
click at [396, 64] on div at bounding box center [414, 64] width 72 height 7
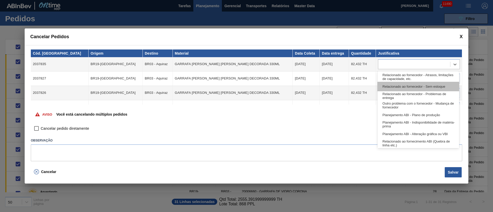
click at [394, 84] on div "Relacionado ao fornecedor - Sem estoque" at bounding box center [419, 87] width 82 height 10
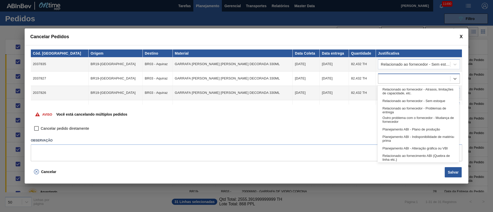
click at [392, 76] on div at bounding box center [414, 78] width 72 height 7
click at [393, 88] on div "Relacionado ao fornecedor - Atrasos, limitações de capacidade, etc." at bounding box center [419, 92] width 82 height 10
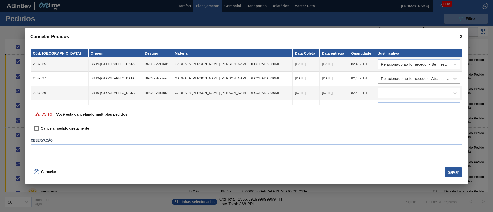
click at [393, 88] on div at bounding box center [419, 93] width 82 height 10
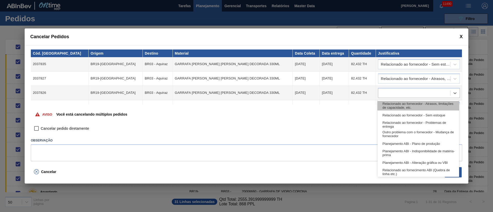
click at [393, 101] on div "Relacionado ao fornecedor - Atrasos, limitações de capacidade, etc." at bounding box center [419, 106] width 82 height 10
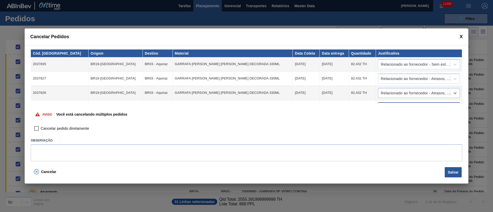
click at [393, 0] on body "Tarefas Planejamento Gerencial Transportes Relatórios Master Data Juliane Romag…" at bounding box center [246, 0] width 493 height 0
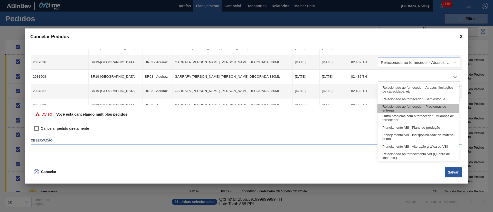
click at [392, 108] on div "Relacionado ao fornecedor - Problemas de entrega" at bounding box center [419, 109] width 82 height 10
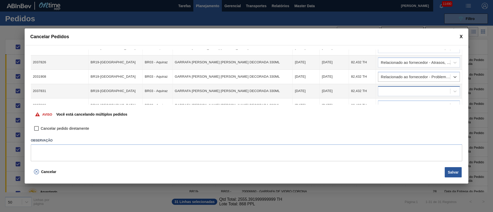
click at [391, 86] on div at bounding box center [419, 91] width 82 height 10
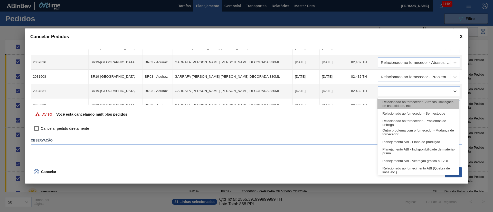
click at [392, 101] on div "Relacionado ao fornecedor - Atrasos, limitações de capacidade, etc." at bounding box center [419, 104] width 82 height 10
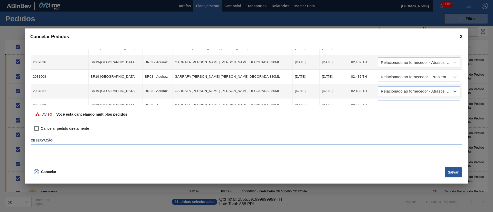
click at [391, 97] on td "option Relacionado ao fornecedor - Atrasos, limitações de capacidade, etc., sel…" at bounding box center [419, 91] width 86 height 14
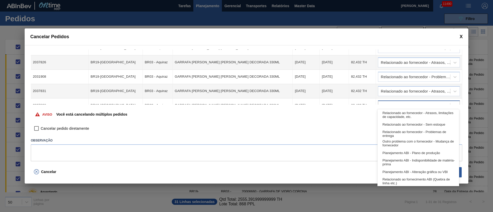
scroll to position [34, 0]
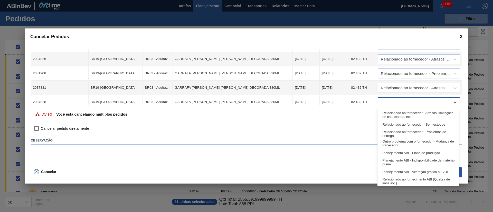
click at [391, 103] on div at bounding box center [414, 102] width 72 height 7
click at [392, 113] on div "Relacionado ao fornecedor - Atrasos, limitações de capacidade, etc." at bounding box center [419, 115] width 82 height 10
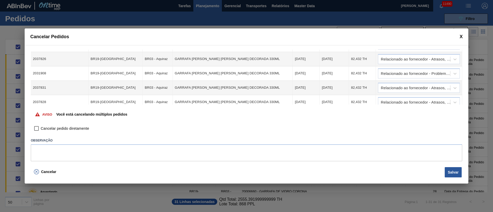
click at [390, 108] on div "Aviso Você está cancelando múltiplos pedidos" at bounding box center [247, 115] width 432 height 20
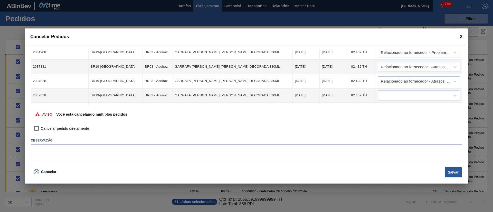
scroll to position [72, 0]
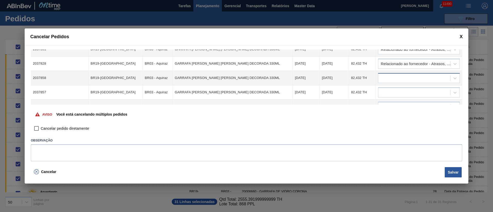
click at [383, 80] on div at bounding box center [414, 78] width 72 height 7
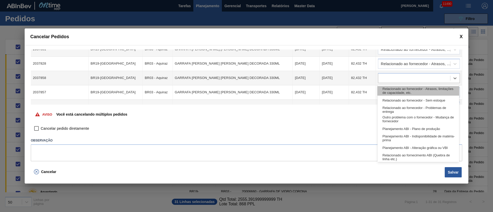
click at [386, 89] on div "Relacionado ao fornecedor - Atrasos, limitações de capacidade, etc." at bounding box center [419, 91] width 82 height 10
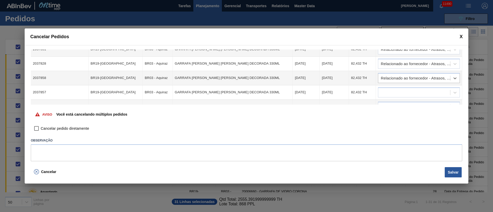
click at [386, 89] on div at bounding box center [414, 92] width 72 height 7
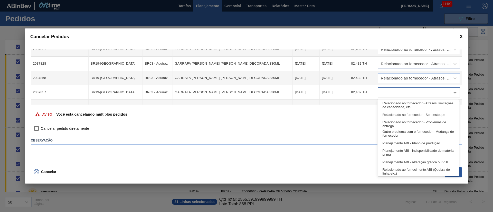
scroll to position [111, 0]
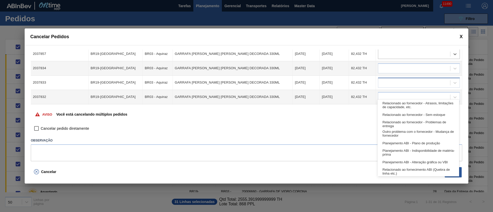
click at [385, 79] on div at bounding box center [419, 83] width 82 height 10
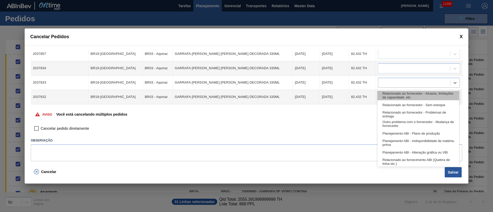
click at [391, 95] on div "Relacionado ao fornecedor - Atrasos, limitações de capacidade, etc." at bounding box center [419, 96] width 82 height 10
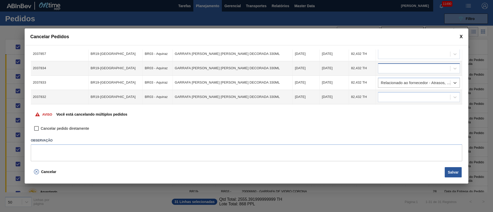
click at [383, 69] on div at bounding box center [414, 68] width 72 height 7
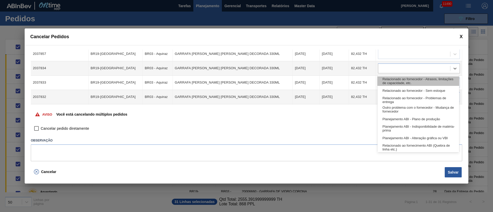
click at [389, 83] on div "Relacionado ao fornecedor - Atrasos, limitações de capacidade, etc." at bounding box center [419, 82] width 82 height 10
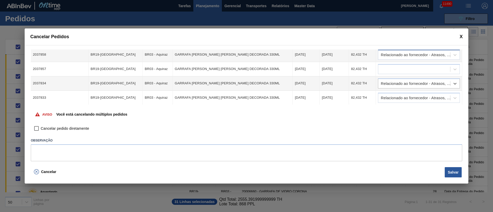
scroll to position [72, 0]
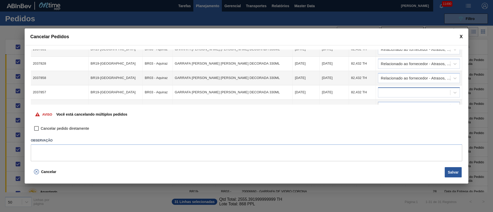
click at [390, 93] on div at bounding box center [414, 92] width 72 height 7
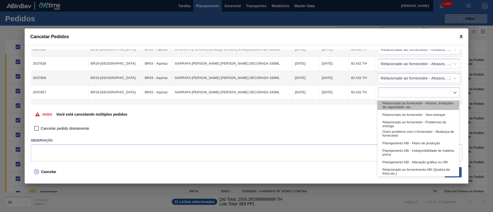
click at [391, 107] on div "Relacionado ao fornecedor - Atrasos, limitações de capacidade, etc." at bounding box center [419, 106] width 82 height 10
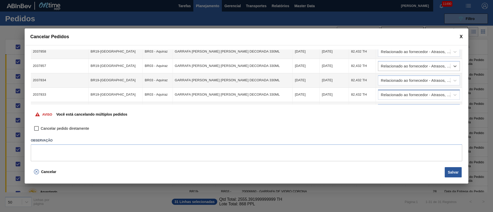
scroll to position [111, 0]
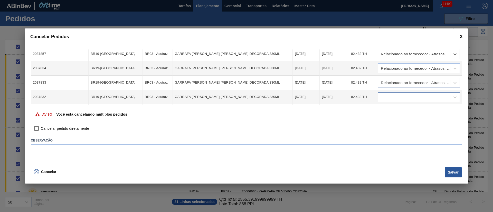
click at [386, 97] on div at bounding box center [414, 97] width 72 height 7
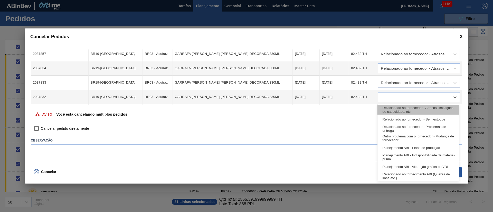
click at [390, 112] on div "Relacionado ao fornecedor - Atrasos, limitações de capacidade, etc." at bounding box center [419, 110] width 82 height 10
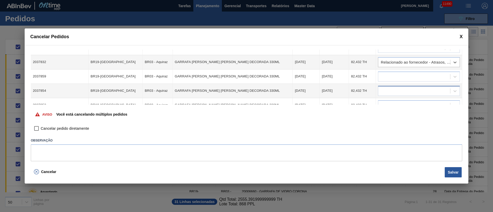
scroll to position [150, 0]
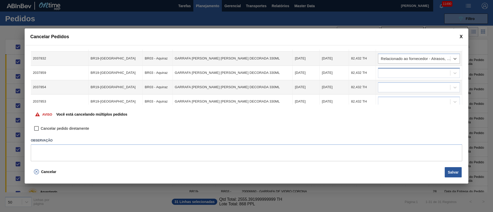
click at [387, 70] on div at bounding box center [414, 72] width 72 height 7
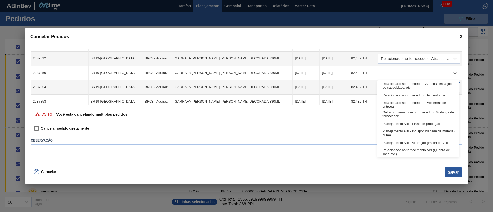
click at [391, 88] on div "Relacionado ao fornecedor - Atrasos, limitações de capacidade, etc." at bounding box center [419, 86] width 82 height 10
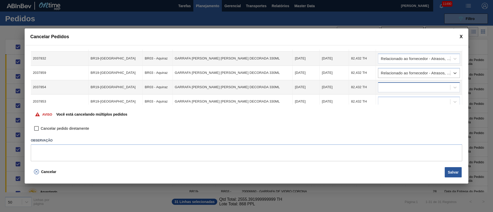
click at [391, 88] on div at bounding box center [414, 87] width 72 height 7
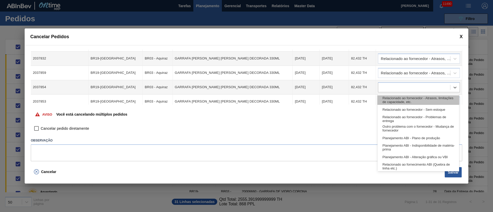
click at [394, 98] on div "Relacionado ao fornecedor - Atrasos, limitações de capacidade, etc." at bounding box center [419, 101] width 82 height 10
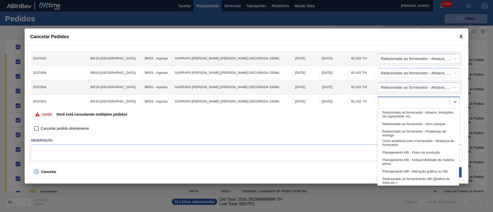
click at [391, 98] on div at bounding box center [414, 101] width 72 height 7
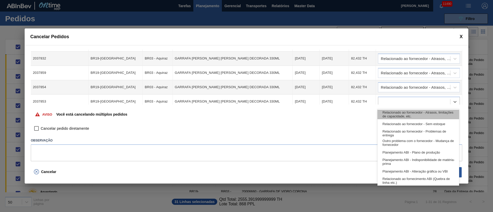
click at [397, 117] on div "Relacionado ao fornecedor - Atrasos, limitações de capacidade, etc." at bounding box center [419, 115] width 82 height 10
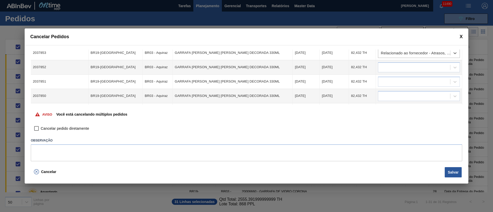
scroll to position [227, 0]
click at [388, 67] on div at bounding box center [414, 67] width 72 height 7
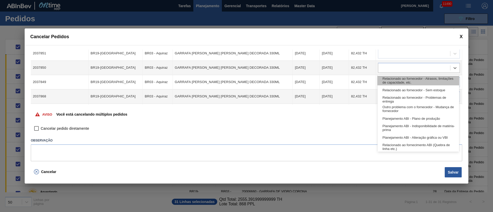
click at [391, 85] on div "Relacionado ao fornecedor - Atrasos, limitações de capacidade, etc." at bounding box center [419, 81] width 82 height 10
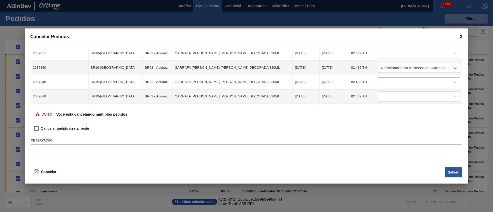
drag, startPoint x: 390, startPoint y: 77, endPoint x: 392, endPoint y: 88, distance: 11.3
click at [390, 79] on td at bounding box center [419, 82] width 86 height 14
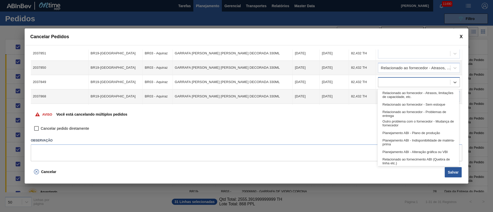
click at [391, 83] on div at bounding box center [414, 82] width 72 height 7
click at [393, 96] on div "Relacionado ao fornecedor - Atrasos, limitações de capacidade, etc." at bounding box center [419, 95] width 82 height 10
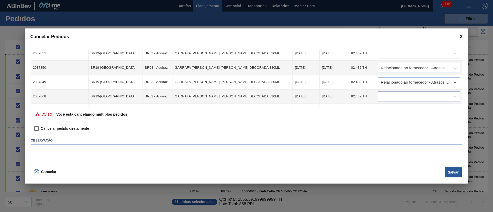
click at [393, 100] on div at bounding box center [414, 96] width 72 height 7
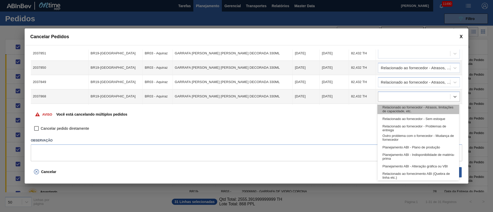
click at [395, 108] on div "Relacionado ao fornecedor - Atrasos, limitações de capacidade, etc." at bounding box center [419, 110] width 82 height 10
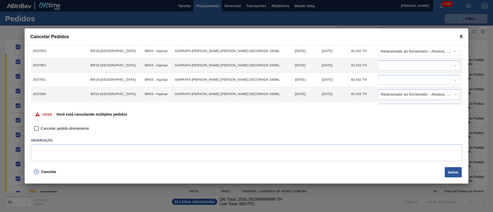
scroll to position [188, 0]
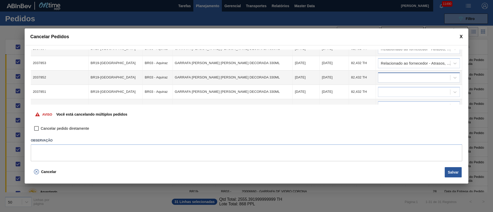
click at [386, 82] on div at bounding box center [419, 78] width 82 height 10
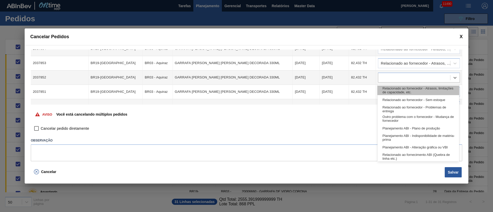
click at [386, 89] on div "Relacionado ao fornecedor - Atrasos, limitações de capacidade, etc." at bounding box center [419, 91] width 82 height 10
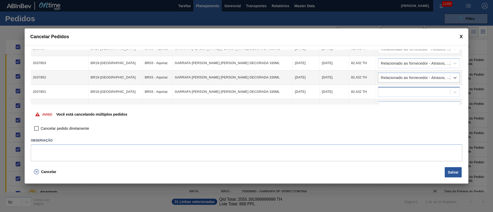
click at [382, 93] on div at bounding box center [414, 91] width 72 height 7
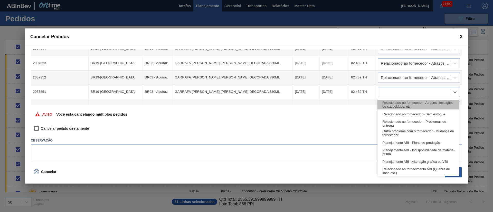
click at [386, 103] on div "Relacionado ao fornecedor - Atrasos, limitações de capacidade, etc." at bounding box center [419, 105] width 82 height 10
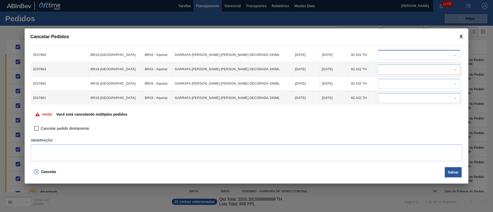
scroll to position [265, 0]
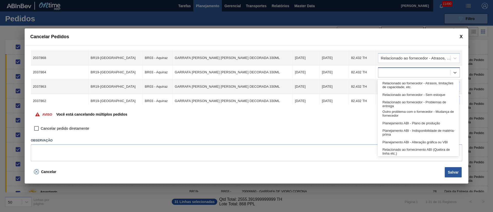
click at [386, 74] on div at bounding box center [414, 72] width 72 height 7
click at [388, 94] on div "Relacionado ao fornecedor - Sem estoque" at bounding box center [419, 95] width 82 height 10
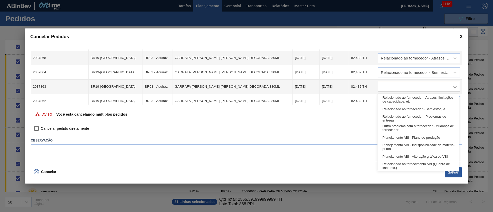
click at [383, 89] on div at bounding box center [414, 86] width 72 height 7
click at [391, 98] on div "Relacionado ao fornecedor - Atrasos, limitações de capacidade, etc." at bounding box center [419, 100] width 82 height 10
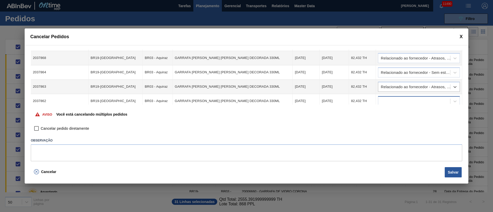
click at [391, 101] on div at bounding box center [414, 101] width 72 height 7
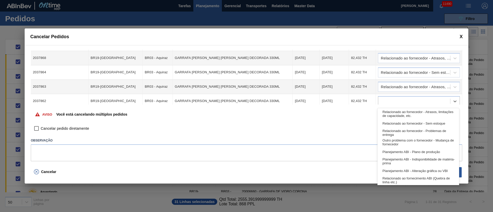
click at [392, 109] on div "Relacionado ao fornecedor - Atrasos, limitações de capacidade, etc. Relacionado…" at bounding box center [419, 146] width 82 height 77
click at [391, 111] on div "Relacionado ao fornecedor - Atrasos, limitações de capacidade, etc." at bounding box center [419, 114] width 82 height 10
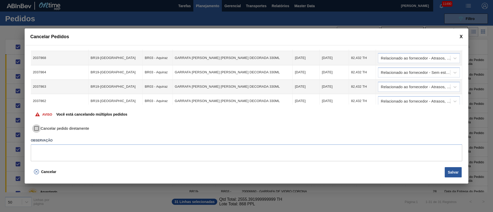
click at [35, 128] on input "Cancelar pedido diretamente" at bounding box center [36, 129] width 9 height 9
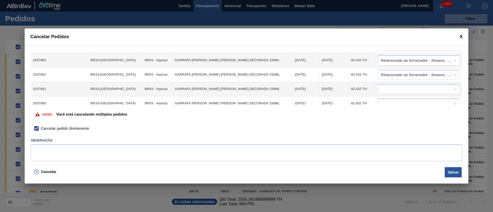
scroll to position [304, 0]
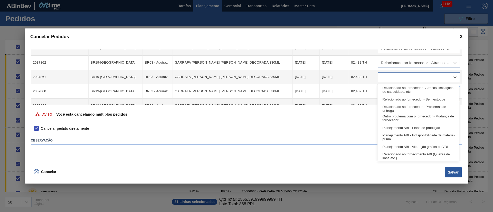
click at [386, 78] on div at bounding box center [414, 76] width 72 height 7
click at [389, 89] on div "Relacionado ao fornecedor - Atrasos, limitações de capacidade, etc." at bounding box center [419, 90] width 82 height 10
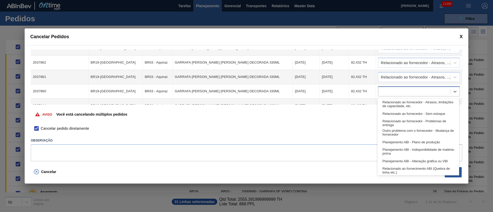
click at [390, 92] on div at bounding box center [414, 91] width 72 height 7
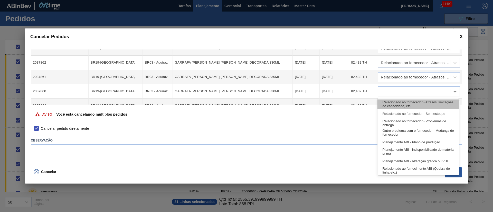
click at [394, 101] on div "Relacionado ao fornecedor - Atrasos, limitações de capacidade, etc." at bounding box center [419, 105] width 82 height 10
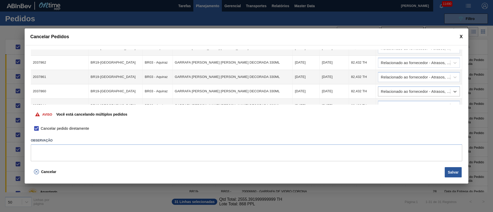
click at [394, 101] on div at bounding box center [419, 106] width 82 height 10
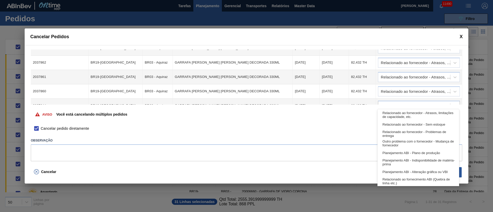
scroll to position [307, 0]
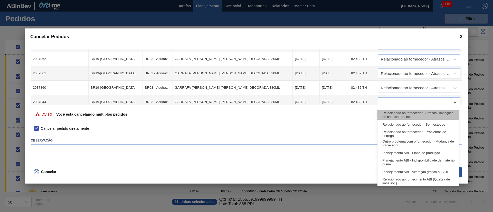
click at [395, 111] on div "Relacionado ao fornecedor - Atrasos, limitações de capacidade, etc." at bounding box center [419, 115] width 82 height 10
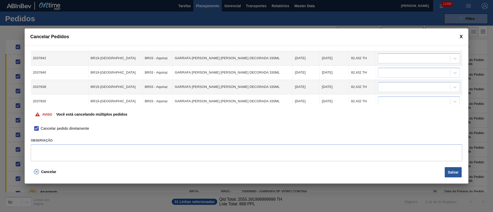
scroll to position [384, 0]
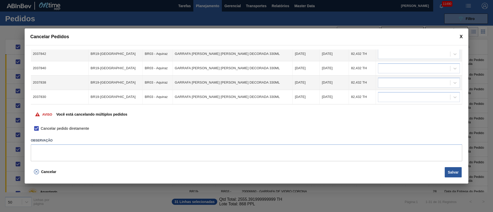
click at [382, 54] on div at bounding box center [414, 53] width 72 height 7
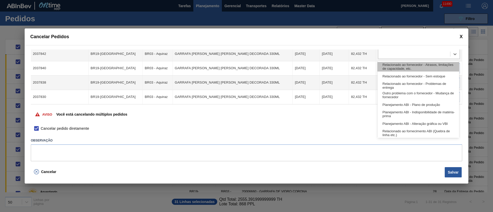
click at [384, 69] on div "Relacionado ao fornecedor - Atrasos, limitações de capacidade, etc." at bounding box center [419, 67] width 82 height 10
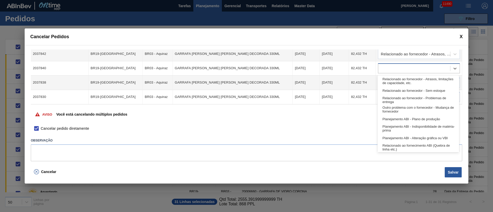
click at [385, 70] on div at bounding box center [414, 68] width 72 height 7
click at [392, 81] on div "Relacionado ao fornecedor - Atrasos, limitações de capacidade, etc." at bounding box center [419, 82] width 82 height 10
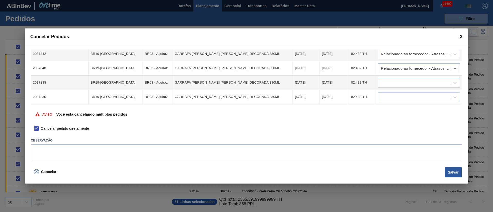
click at [391, 86] on div at bounding box center [414, 82] width 72 height 7
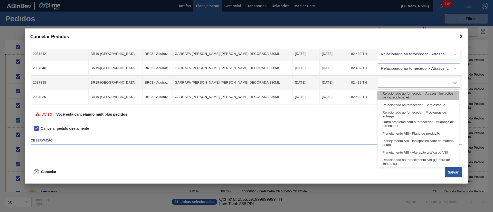
click at [393, 94] on div "Relacionado ao fornecedor - Atrasos, limitações de capacidade, etc." at bounding box center [419, 96] width 82 height 10
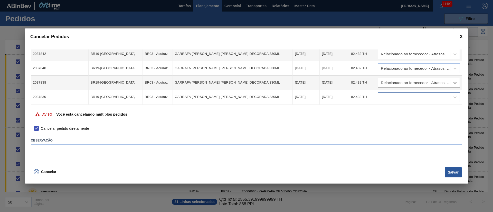
click at [392, 96] on div at bounding box center [414, 97] width 72 height 7
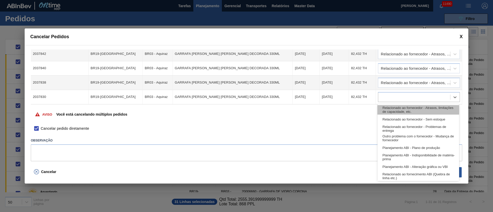
click at [390, 109] on div "Relacionado ao fornecedor - Atrasos, limitações de capacidade, etc." at bounding box center [419, 110] width 82 height 10
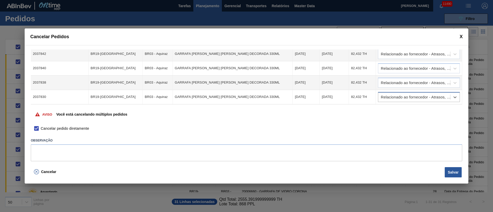
scroll to position [346, 0]
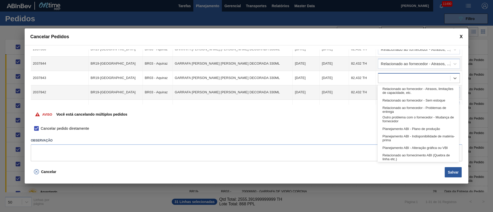
click at [387, 77] on div at bounding box center [414, 78] width 72 height 7
click at [390, 93] on div "Relacionado ao fornecedor - Atrasos, limitações de capacidade, etc." at bounding box center [419, 91] width 82 height 10
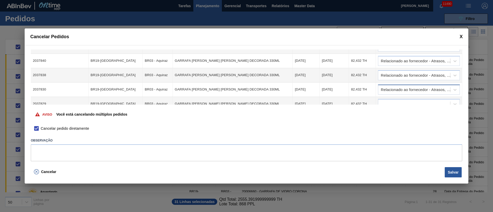
scroll to position [399, 0]
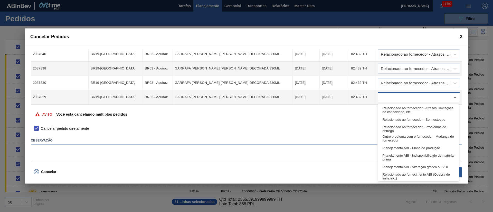
click at [386, 95] on div at bounding box center [414, 97] width 72 height 7
click at [388, 109] on div "Relacionado ao fornecedor - Atrasos, limitações de capacidade, etc." at bounding box center [419, 111] width 82 height 10
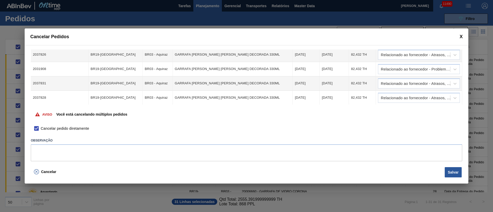
scroll to position [0, 0]
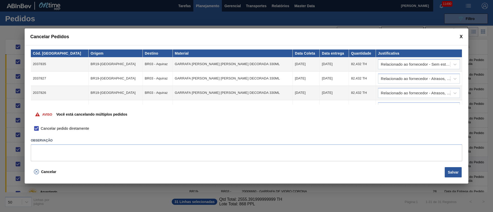
click at [455, 171] on button "Salvar" at bounding box center [453, 173] width 17 height 10
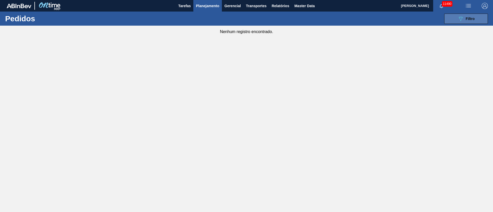
click at [468, 19] on span "Filtro" at bounding box center [470, 19] width 9 height 4
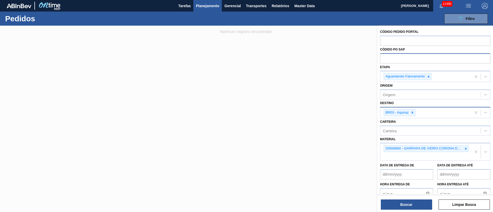
click at [388, 61] on input "text" at bounding box center [435, 58] width 110 height 10
paste input "text"
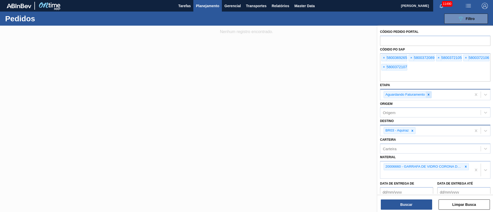
click at [429, 96] on icon at bounding box center [429, 95] width 4 height 4
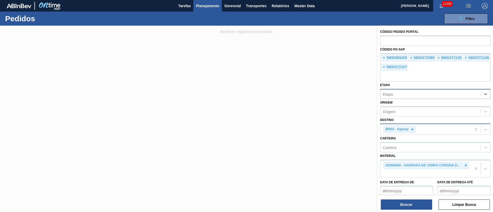
drag, startPoint x: 412, startPoint y: 130, endPoint x: 423, endPoint y: 133, distance: 12.2
click at [412, 130] on icon at bounding box center [413, 130] width 4 height 4
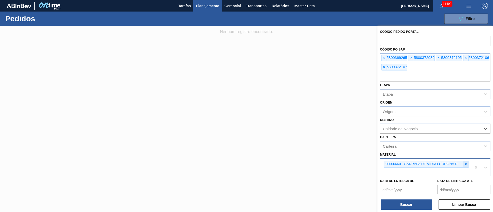
click at [468, 166] on div at bounding box center [466, 164] width 6 height 6
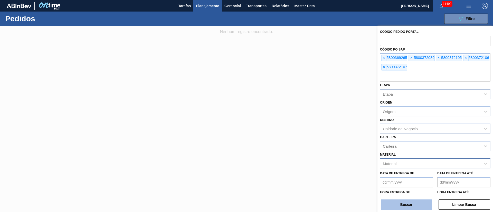
click at [408, 206] on button "Buscar" at bounding box center [406, 205] width 51 height 10
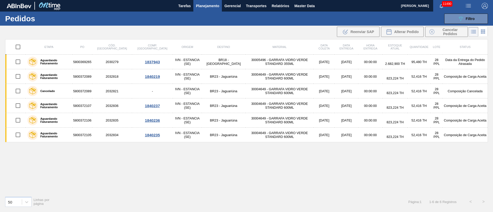
click at [193, 144] on div "Etapa PO Cód. Pedido Comp. Carga Origem Destino Material Data coleta Data entre…" at bounding box center [246, 115] width 483 height 153
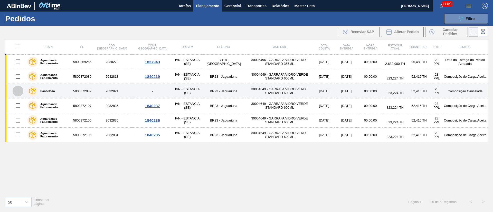
click at [17, 92] on input "checkbox" at bounding box center [18, 91] width 11 height 11
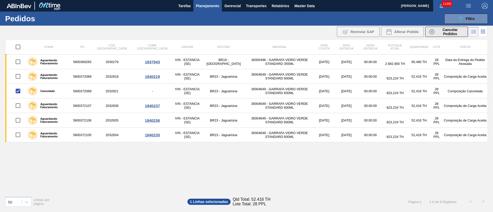
click at [450, 32] on span "Cancelar Pedidos" at bounding box center [450, 32] width 27 height 8
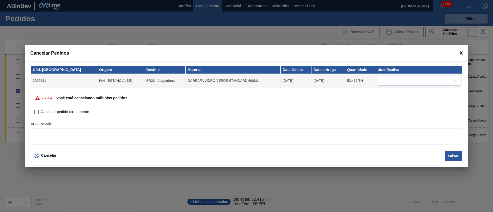
click at [36, 114] on input "Cancelar pedido diretamente" at bounding box center [36, 112] width 9 height 9
click at [429, 79] on div at bounding box center [414, 80] width 72 height 7
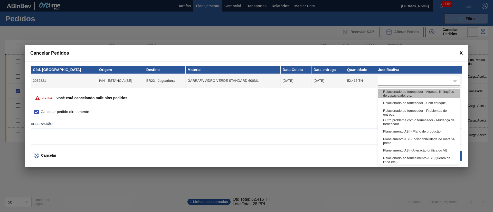
click at [390, 92] on div "Relacionado ao fornecedor - Atrasos, limitações de capacidade, etc." at bounding box center [419, 94] width 82 height 10
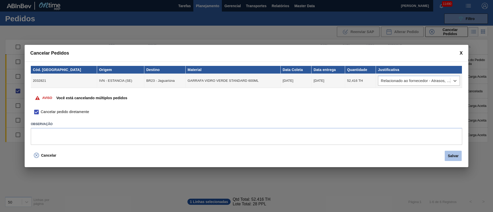
click at [453, 153] on button "Salvar" at bounding box center [453, 156] width 17 height 10
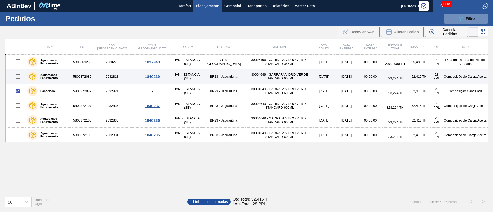
click at [17, 76] on input "checkbox" at bounding box center [18, 76] width 11 height 11
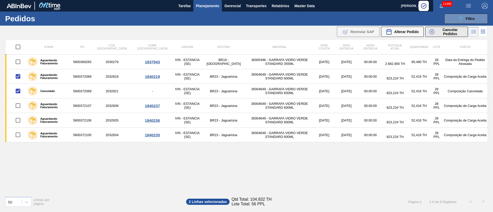
click at [443, 32] on span "Cancelar Pedidos" at bounding box center [450, 32] width 27 height 8
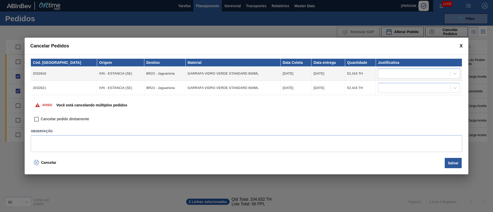
click at [459, 47] on div "Cancelar Pedidos" at bounding box center [247, 46] width 444 height 17
click at [408, 73] on div at bounding box center [414, 73] width 72 height 7
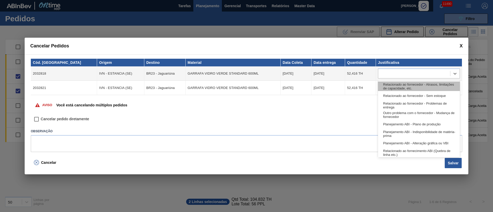
click at [395, 85] on div "Relacionado ao fornecedor - Atrasos, limitações de capacidade, etc." at bounding box center [419, 87] width 82 height 10
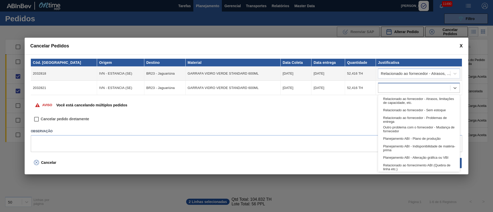
click at [387, 85] on div at bounding box center [414, 88] width 72 height 7
click at [393, 103] on div "Relacionado ao fornecedor - Atrasos, limitações de capacidade, etc." at bounding box center [419, 101] width 82 height 10
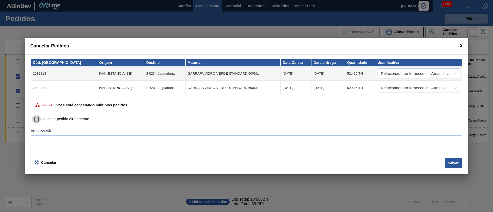
click at [39, 119] on input "Cancelar pedido diretamente" at bounding box center [36, 119] width 9 height 9
click at [456, 164] on button "Salvar" at bounding box center [453, 163] width 17 height 10
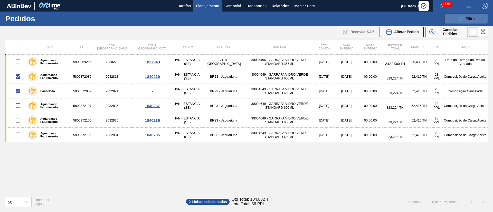
drag, startPoint x: 465, startPoint y: 17, endPoint x: 462, endPoint y: 18, distance: 2.6
click at [465, 17] on div "089F7B8B-B2A5-4AFE-B5C0-19BA573D28AC Filtro" at bounding box center [466, 19] width 17 height 6
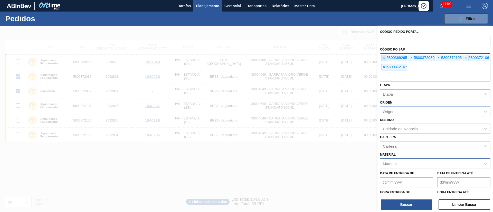
click at [385, 58] on span "×" at bounding box center [384, 58] width 5 height 6
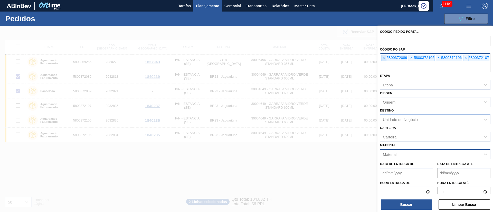
click at [385, 58] on span "×" at bounding box center [384, 58] width 5 height 6
click at [385, 57] on span "×" at bounding box center [384, 58] width 5 height 6
click at [385, 63] on input "text" at bounding box center [435, 68] width 110 height 10
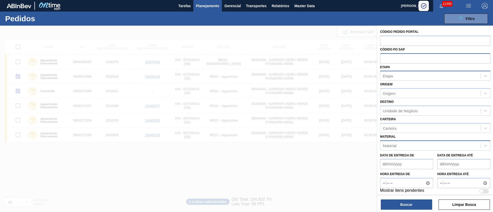
click at [385, 57] on input "text" at bounding box center [435, 58] width 110 height 10
paste input "text"
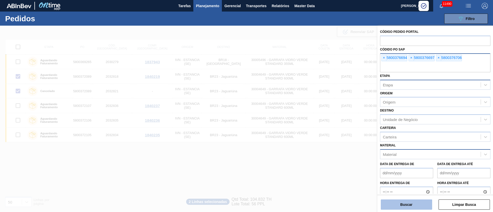
click at [405, 206] on button "Buscar" at bounding box center [406, 205] width 51 height 10
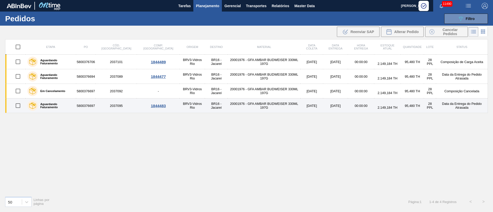
click at [16, 106] on input "checkbox" at bounding box center [18, 105] width 11 height 11
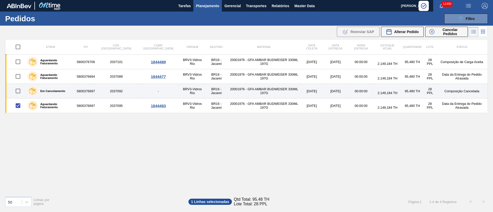
click at [19, 92] on input "checkbox" at bounding box center [18, 91] width 11 height 11
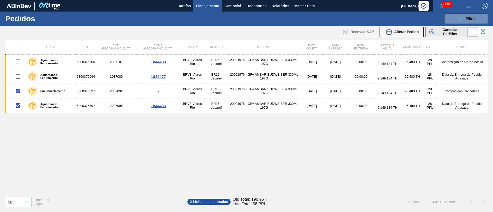
click at [448, 32] on span "Cancelar Pedidos" at bounding box center [450, 32] width 27 height 8
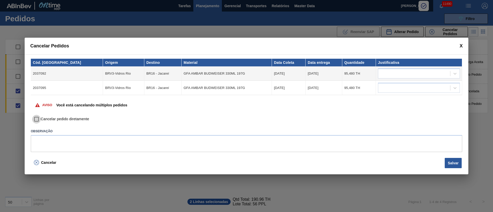
click at [35, 119] on input "Cancelar pedido diretamente" at bounding box center [36, 119] width 9 height 9
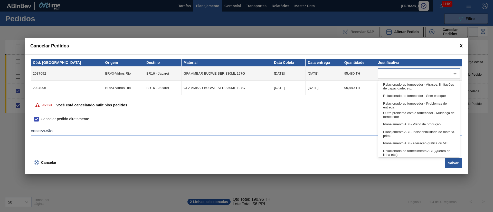
click at [421, 73] on div at bounding box center [414, 73] width 72 height 7
click at [408, 88] on div "Relacionado ao fornecedor - Atrasos, limitações de capacidade, etc." at bounding box center [419, 87] width 82 height 10
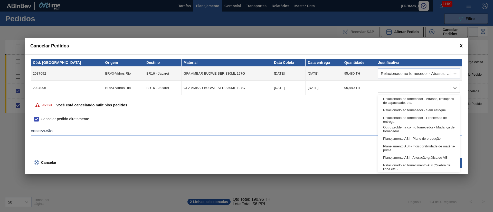
click at [399, 91] on div at bounding box center [414, 88] width 72 height 7
click at [395, 103] on div "Relacionado ao fornecedor - Atrasos, limitações de capacidade, etc." at bounding box center [419, 101] width 82 height 10
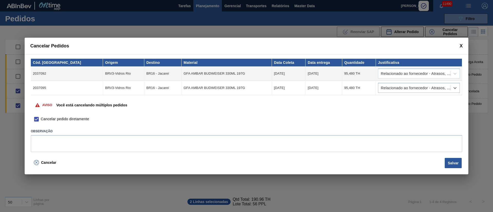
drag, startPoint x: 454, startPoint y: 165, endPoint x: 419, endPoint y: 166, distance: 34.7
click at [454, 165] on button "Salvar" at bounding box center [453, 163] width 17 height 10
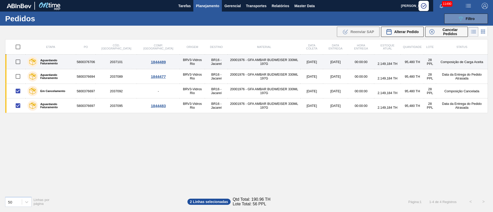
click at [19, 61] on input "checkbox" at bounding box center [18, 62] width 11 height 11
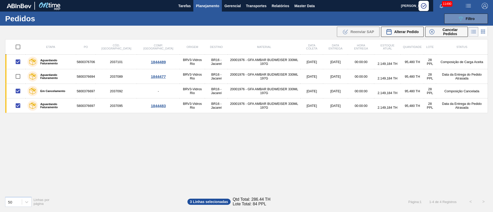
click at [410, 30] on div "Veja Mais" at bounding box center [396, 32] width 63 height 4
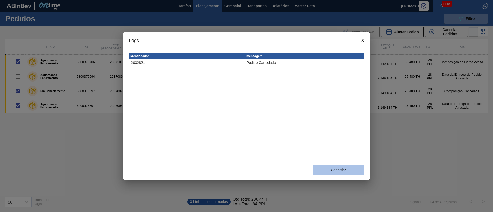
click at [339, 171] on button "Cancelar" at bounding box center [338, 170] width 51 height 10
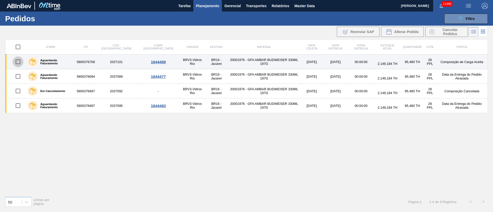
click at [20, 61] on input "checkbox" at bounding box center [18, 62] width 11 height 11
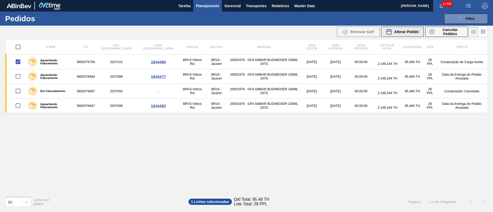
click at [399, 35] on button "Alterar Pedido" at bounding box center [402, 32] width 43 height 10
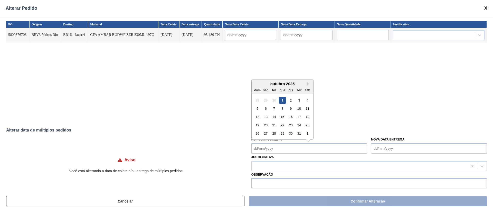
click at [265, 149] on Coleta "Nova Data Coleta" at bounding box center [310, 149] width 116 height 10
click at [283, 102] on div "1" at bounding box center [282, 100] width 7 height 7
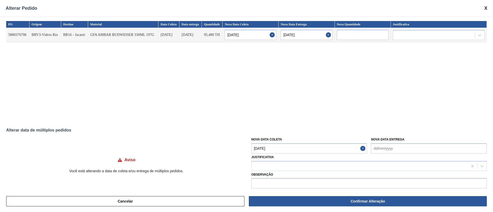
click at [279, 146] on Coleta "01/10/2025" at bounding box center [310, 149] width 116 height 10
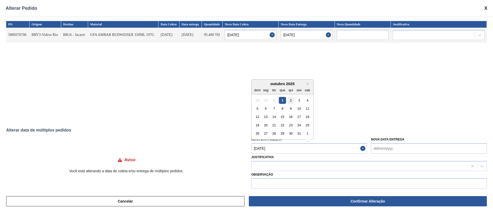
click at [291, 104] on div "2" at bounding box center [291, 100] width 7 height 7
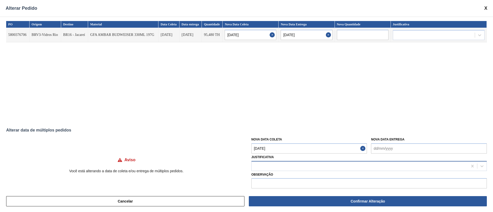
click at [276, 167] on div at bounding box center [360, 166] width 216 height 7
click at [271, 167] on div at bounding box center [360, 166] width 216 height 7
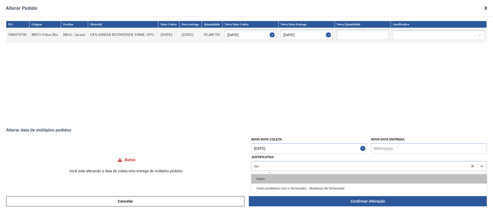
click at [274, 177] on div "Outro" at bounding box center [370, 179] width 236 height 10
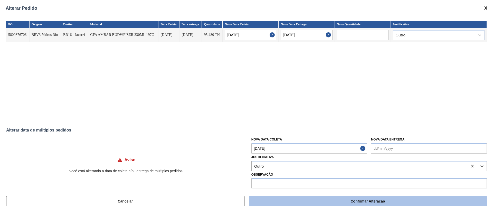
click at [346, 199] on button "Confirmar Alteração" at bounding box center [368, 202] width 238 height 10
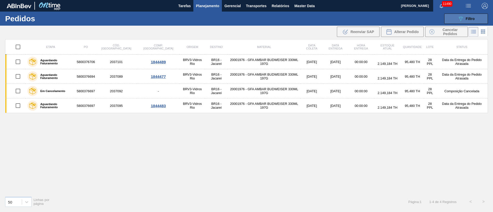
click at [482, 18] on button "089F7B8B-B2A5-4AFE-B5C0-19BA573D28AC Filtro" at bounding box center [467, 19] width 44 height 10
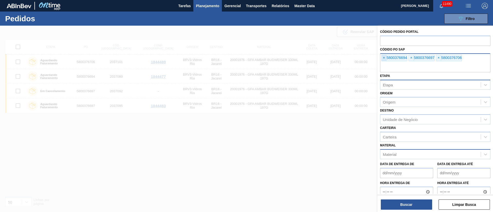
click at [386, 58] on span "×" at bounding box center [384, 58] width 5 height 6
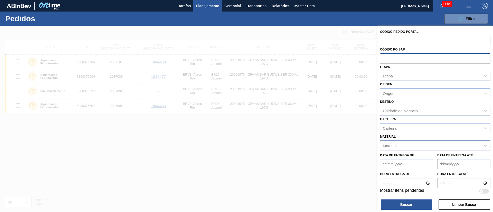
click at [386, 58] on input "text" at bounding box center [435, 58] width 110 height 10
paste input "text"
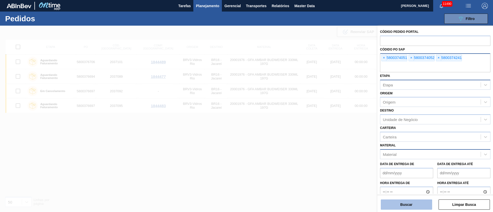
click at [416, 207] on button "Buscar" at bounding box center [406, 205] width 51 height 10
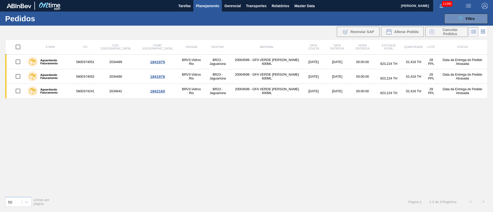
click at [104, 125] on div "Etapa PO Cód. Pedido Comp. Carga Origem Destino Material Data coleta Data entre…" at bounding box center [246, 115] width 483 height 153
click at [475, 22] on button "089F7B8B-B2A5-4AFE-B5C0-19BA573D28AC Filtro" at bounding box center [467, 19] width 44 height 10
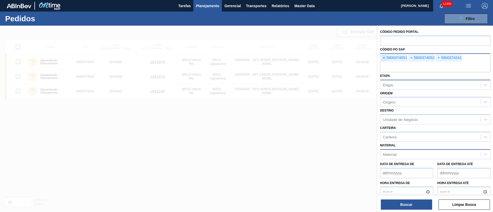
click at [385, 58] on span "×" at bounding box center [384, 58] width 5 height 6
click at [385, 63] on input "text" at bounding box center [435, 68] width 110 height 10
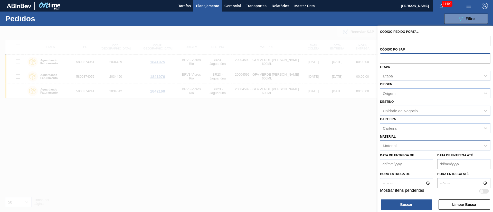
click at [385, 58] on input "text" at bounding box center [435, 58] width 110 height 10
click at [394, 77] on div "Etapa" at bounding box center [431, 75] width 100 height 7
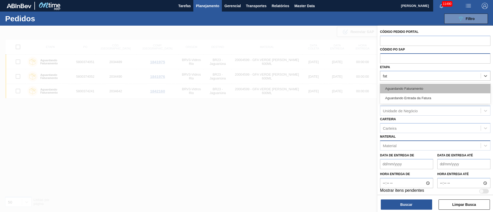
click at [399, 87] on div "Aguardando Faturamento" at bounding box center [435, 89] width 110 height 10
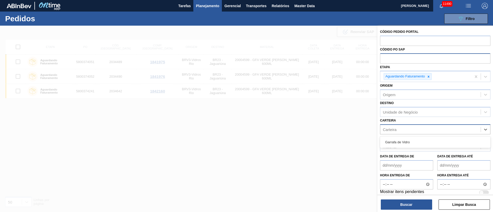
click at [387, 133] on div "Carteira" at bounding box center [431, 129] width 100 height 7
click at [389, 152] on div "Material" at bounding box center [435, 147] width 110 height 10
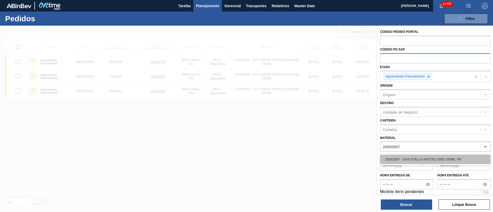
click at [392, 162] on div "20002807 - GFA STELLA ARTOIS 205G 330ML VR" at bounding box center [435, 160] width 110 height 10
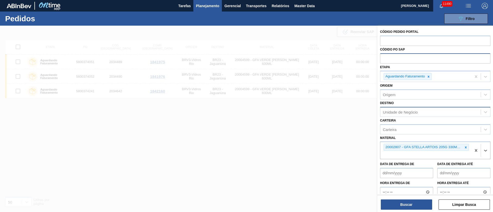
click at [400, 112] on div "Unidade de Negócio" at bounding box center [400, 112] width 35 height 4
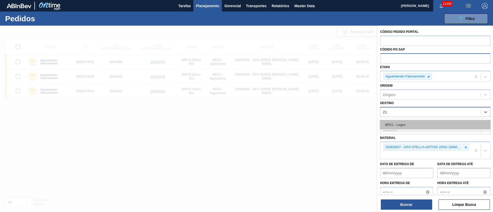
click at [404, 125] on div "BR21 - Lages" at bounding box center [435, 125] width 110 height 10
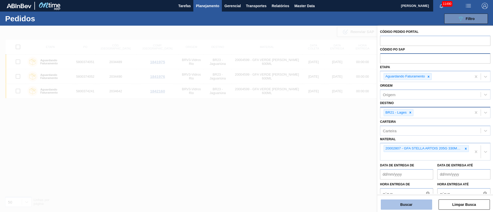
click at [406, 206] on button "Buscar" at bounding box center [406, 205] width 51 height 10
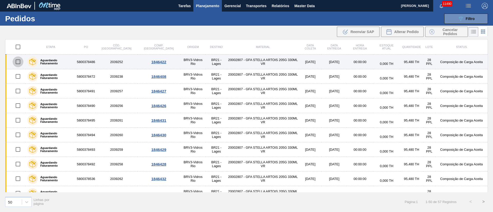
click at [17, 63] on input "checkbox" at bounding box center [18, 62] width 11 height 11
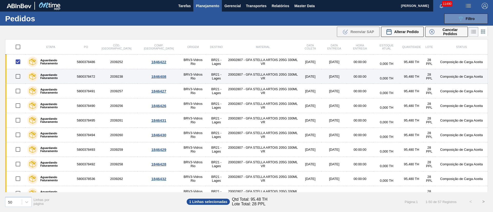
click at [18, 78] on input "checkbox" at bounding box center [18, 76] width 11 height 11
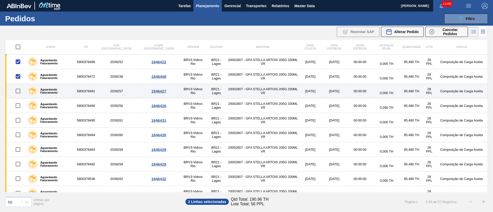
click at [18, 95] on input "checkbox" at bounding box center [18, 91] width 11 height 11
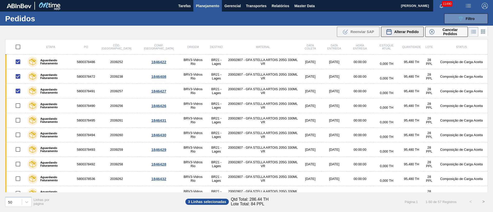
click at [405, 29] on div "Alterar Pedido" at bounding box center [402, 32] width 33 height 6
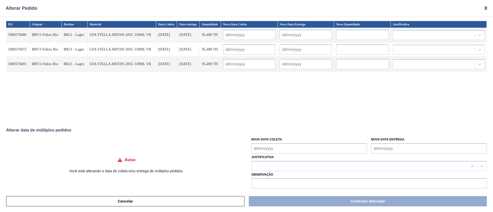
click at [275, 148] on Coleta "Nova Data Coleta" at bounding box center [310, 149] width 116 height 10
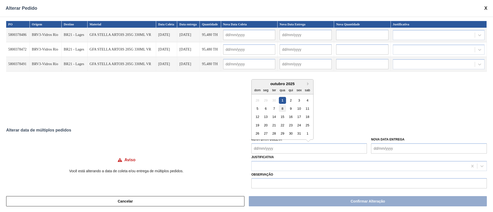
click at [284, 108] on div "8" at bounding box center [282, 108] width 7 height 7
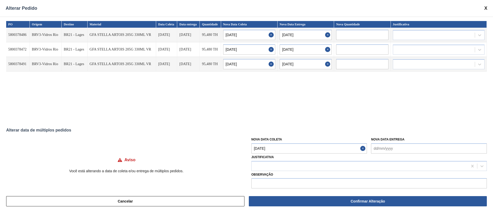
click at [281, 149] on Coleta "08/10/2025" at bounding box center [310, 149] width 116 height 10
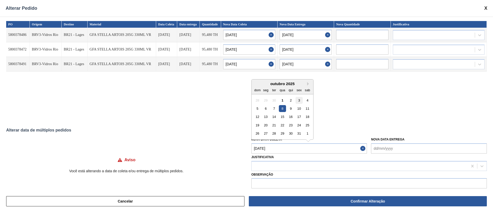
click at [298, 98] on div "3" at bounding box center [299, 100] width 7 height 7
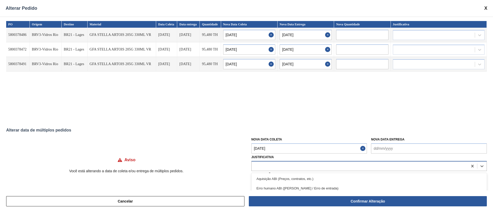
click at [274, 168] on div at bounding box center [360, 166] width 216 height 7
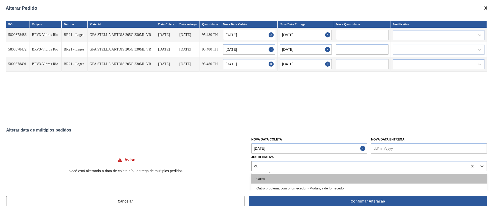
click at [263, 182] on div "Outro" at bounding box center [370, 179] width 236 height 10
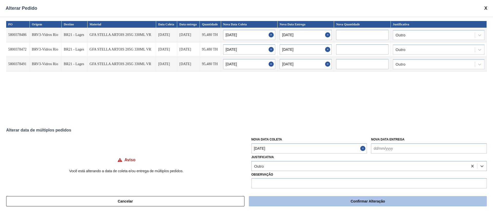
click at [285, 202] on button "Confirmar Alteração" at bounding box center [368, 202] width 238 height 10
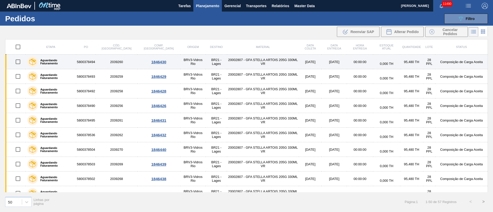
click at [18, 62] on input "checkbox" at bounding box center [18, 62] width 11 height 11
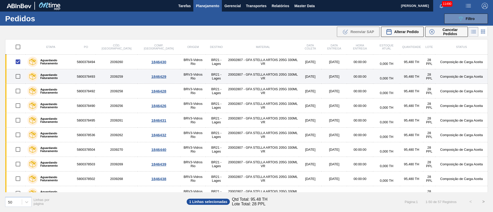
click at [20, 77] on input "checkbox" at bounding box center [18, 76] width 11 height 11
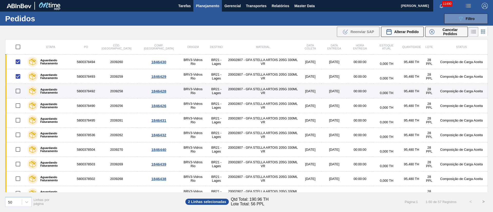
click at [20, 89] on input "checkbox" at bounding box center [18, 91] width 11 height 11
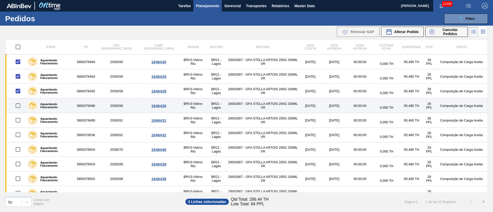
click at [15, 106] on input "checkbox" at bounding box center [18, 105] width 11 height 11
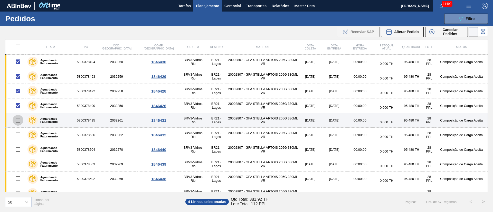
click at [17, 122] on input "checkbox" at bounding box center [18, 120] width 11 height 11
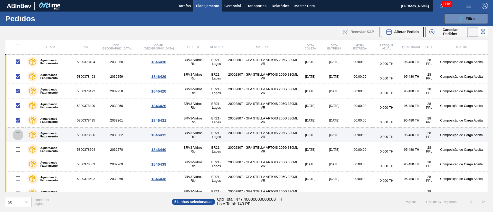
click at [18, 138] on input "checkbox" at bounding box center [18, 135] width 11 height 11
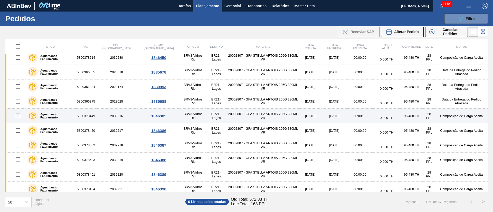
scroll to position [594, 0]
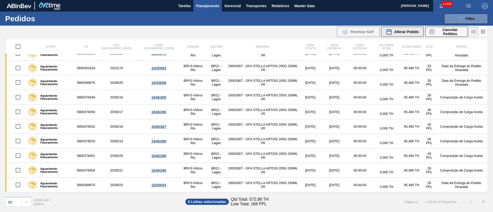
click at [413, 31] on span "Alterar Pedido" at bounding box center [406, 32] width 25 height 4
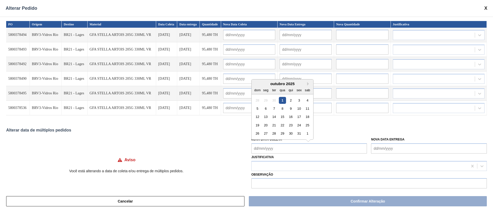
click at [262, 149] on Coleta "Nova Data Coleta" at bounding box center [310, 149] width 116 height 10
click at [283, 101] on div "1" at bounding box center [282, 100] width 7 height 7
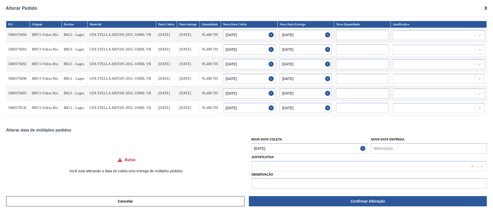
click at [274, 147] on Coleta "01/10/2025" at bounding box center [310, 149] width 116 height 10
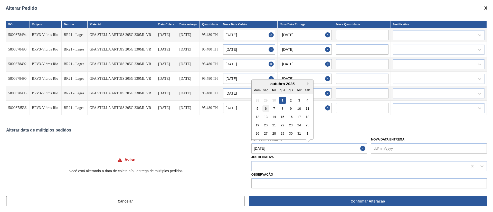
click at [265, 110] on div "6" at bounding box center [265, 108] width 7 height 7
click at [265, 110] on input "01/10/2025" at bounding box center [249, 108] width 52 height 10
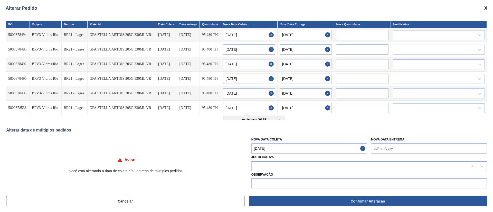
click at [266, 163] on div at bounding box center [360, 166] width 216 height 7
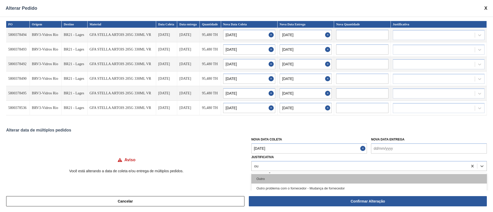
click at [264, 179] on div "Outro" at bounding box center [370, 179] width 236 height 10
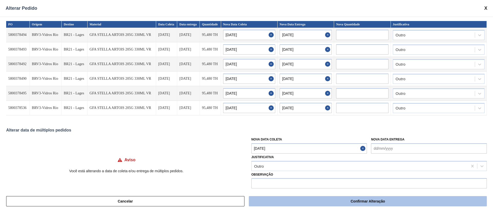
click at [342, 203] on button "Confirmar Alteração" at bounding box center [368, 202] width 238 height 10
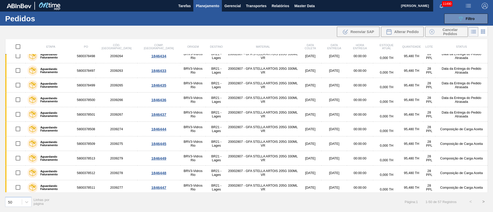
scroll to position [0, 0]
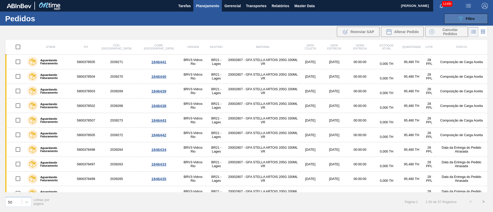
click at [469, 21] on div "089F7B8B-B2A5-4AFE-B5C0-19BA573D28AC Filtro" at bounding box center [466, 19] width 17 height 6
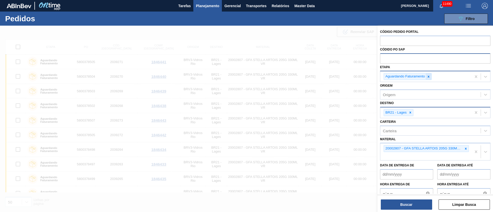
click at [430, 78] on icon at bounding box center [429, 77] width 4 height 4
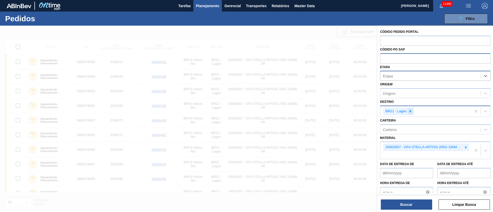
click at [410, 113] on icon at bounding box center [411, 112] width 4 height 4
click at [467, 147] on div at bounding box center [466, 146] width 6 height 6
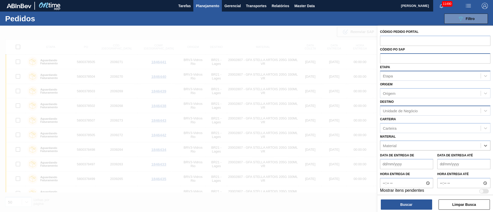
click at [385, 113] on div "Unidade de Negócio" at bounding box center [400, 111] width 35 height 4
click at [391, 60] on input "text" at bounding box center [435, 58] width 110 height 10
click at [390, 114] on div "Unidade de Negócio" at bounding box center [431, 110] width 100 height 7
drag, startPoint x: 392, startPoint y: 69, endPoint x: 391, endPoint y: 75, distance: 5.3
click at [391, 73] on div "Etapa Etapa" at bounding box center [435, 72] width 110 height 17
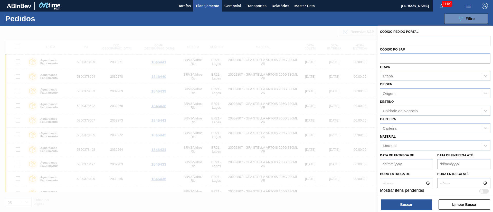
click at [391, 77] on div "Etapa" at bounding box center [388, 76] width 10 height 4
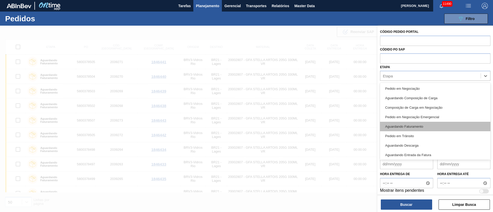
click at [402, 126] on div "Aguardando Faturamento" at bounding box center [435, 127] width 110 height 10
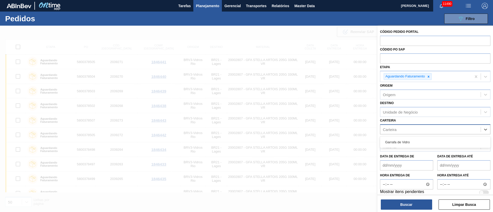
click at [389, 130] on div "Carteira" at bounding box center [390, 129] width 14 height 4
click at [395, 114] on div "Unidade de Negócio" at bounding box center [400, 112] width 35 height 4
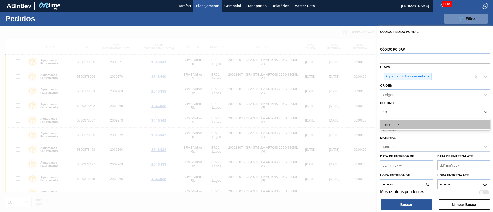
click at [396, 122] on div "BR13 - Piraí" at bounding box center [435, 125] width 110 height 10
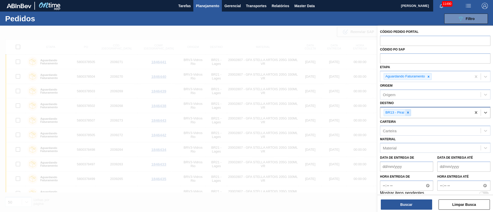
click at [408, 113] on icon at bounding box center [408, 113] width 2 height 2
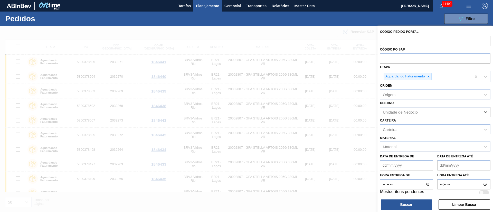
click at [399, 151] on div "Material" at bounding box center [435, 147] width 110 height 10
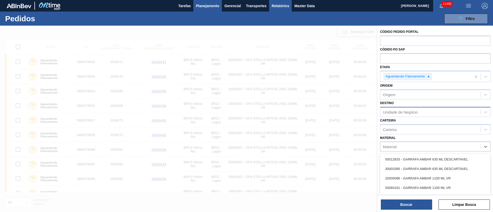
click at [279, 7] on span "Relatórios" at bounding box center [280, 6] width 17 height 6
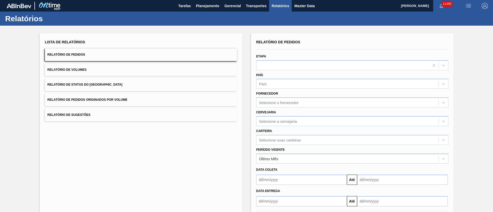
click at [115, 98] on button "Relatório de Pedidos Originados por Volume" at bounding box center [141, 100] width 192 height 13
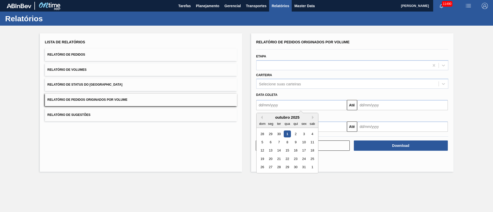
click at [276, 107] on input "text" at bounding box center [301, 105] width 91 height 10
click at [287, 136] on div "1" at bounding box center [287, 134] width 7 height 7
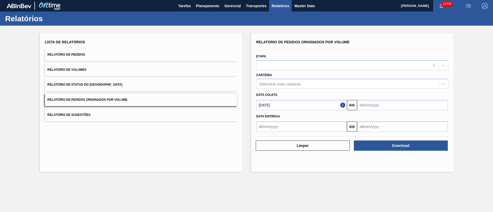
click at [310, 110] on input "01/10/2025" at bounding box center [301, 105] width 91 height 10
click at [265, 118] on div "outubro 2025" at bounding box center [288, 117] width 62 height 4
click at [262, 117] on button "Previous Month" at bounding box center [261, 118] width 4 height 4
click at [270, 135] on div "1" at bounding box center [270, 134] width 7 height 7
click at [374, 108] on input "text" at bounding box center [402, 105] width 91 height 10
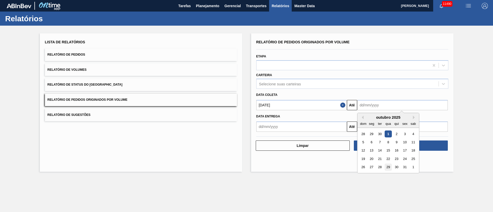
click at [390, 168] on div "29" at bounding box center [388, 167] width 7 height 7
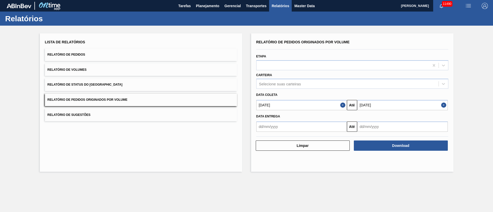
click at [387, 107] on input "29/10/2025" at bounding box center [402, 105] width 91 height 10
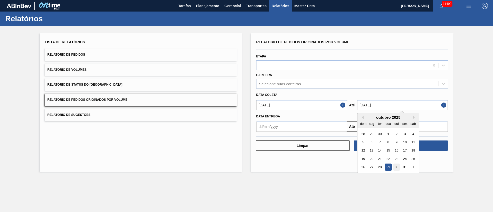
click at [399, 168] on div "30" at bounding box center [396, 167] width 7 height 7
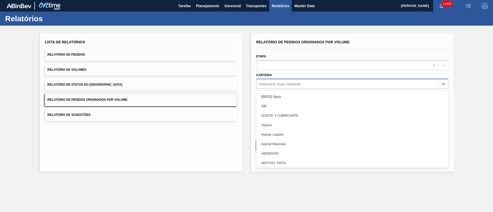
click at [295, 84] on div "Selecione suas carteiras" at bounding box center [280, 84] width 42 height 4
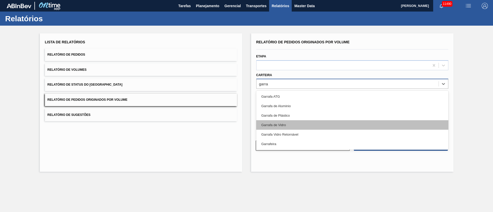
click at [280, 125] on div "Garrafa de Vidro" at bounding box center [352, 126] width 192 height 10
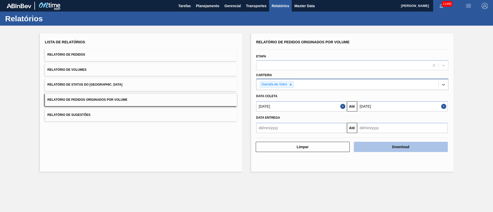
click at [392, 147] on button "Download" at bounding box center [401, 147] width 94 height 10
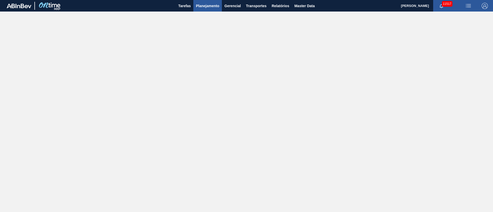
click at [204, 9] on button "Planejamento" at bounding box center [207, 6] width 29 height 12
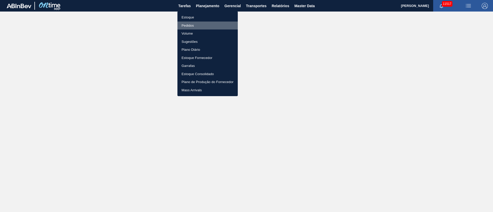
click at [187, 27] on li "Pedidos" at bounding box center [208, 26] width 60 height 8
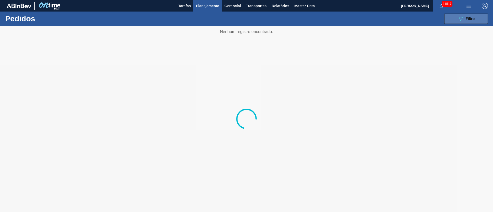
click at [464, 21] on icon "089F7B8B-B2A5-4AFE-B5C0-19BA573D28AC" at bounding box center [461, 19] width 6 height 6
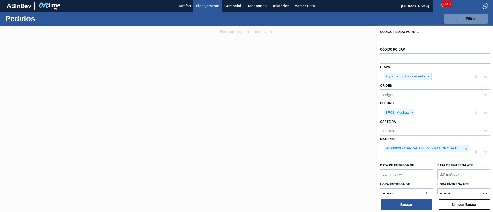
click at [395, 41] on input "text" at bounding box center [435, 41] width 110 height 10
paste input "text"
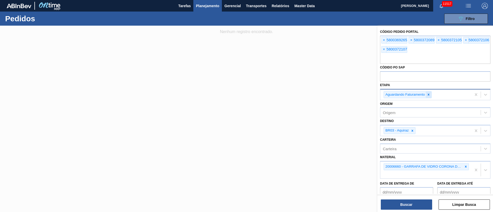
click at [429, 95] on icon at bounding box center [429, 95] width 2 height 2
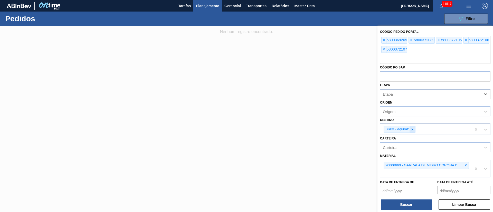
click at [414, 129] on icon at bounding box center [413, 130] width 4 height 4
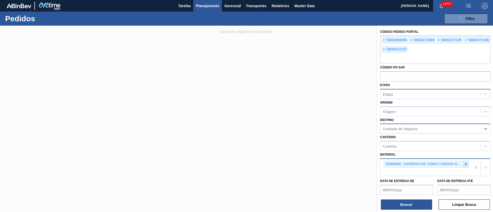
click at [466, 165] on icon at bounding box center [466, 165] width 2 height 2
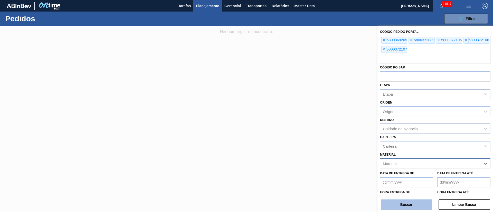
click at [416, 205] on button "Buscar" at bounding box center [406, 205] width 51 height 10
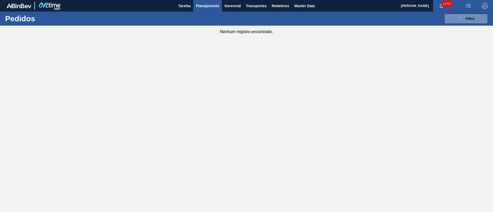
click at [273, 81] on main "Tarefas Planejamento Gerencial Transportes Relatórios Master Data Juliane Romag…" at bounding box center [246, 106] width 493 height 212
click at [287, 7] on span "Relatórios" at bounding box center [280, 6] width 17 height 6
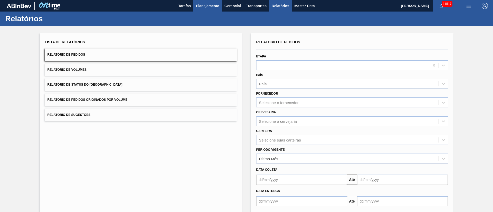
click at [220, 5] on button "Planejamento" at bounding box center [207, 6] width 29 height 12
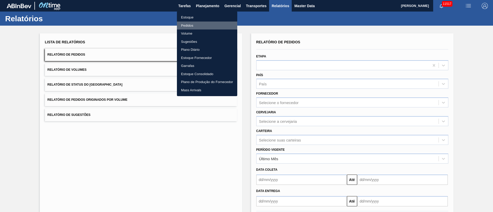
click at [189, 26] on li "Pedidos" at bounding box center [207, 26] width 60 height 8
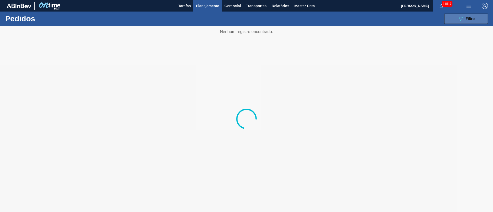
click at [474, 18] on span "Filtro" at bounding box center [470, 19] width 9 height 4
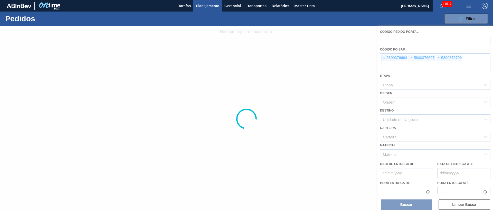
click at [384, 57] on div at bounding box center [246, 119] width 493 height 187
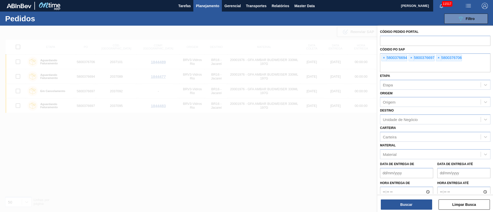
click at [384, 57] on span "×" at bounding box center [384, 58] width 5 height 6
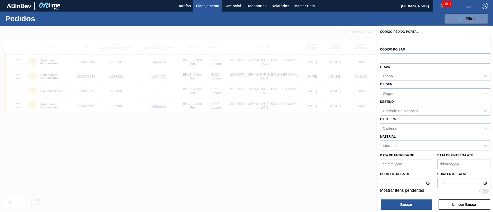
click at [384, 57] on input "text" at bounding box center [435, 58] width 110 height 10
paste input "text"
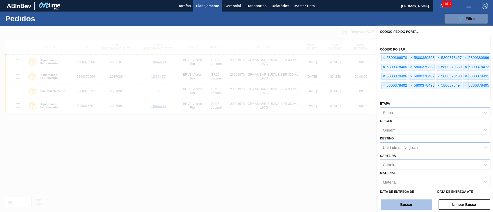
click at [402, 207] on button "Buscar" at bounding box center [406, 205] width 51 height 10
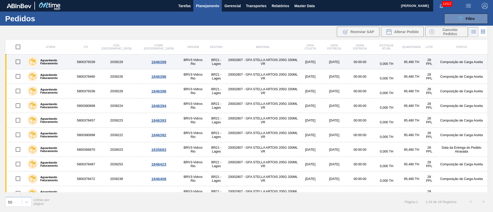
click at [16, 61] on input "checkbox" at bounding box center [18, 62] width 11 height 11
checkbox input "true"
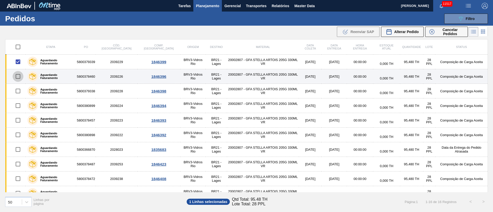
click at [20, 78] on input "checkbox" at bounding box center [18, 76] width 11 height 11
checkbox input "true"
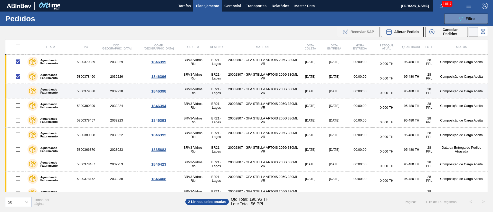
click at [21, 91] on input "checkbox" at bounding box center [18, 91] width 11 height 11
checkbox input "true"
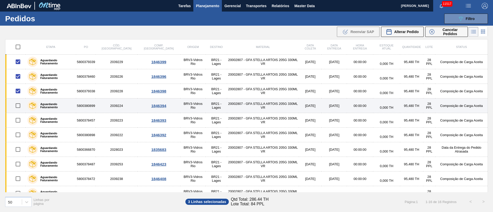
click at [20, 110] on input "checkbox" at bounding box center [18, 105] width 11 height 11
checkbox input "true"
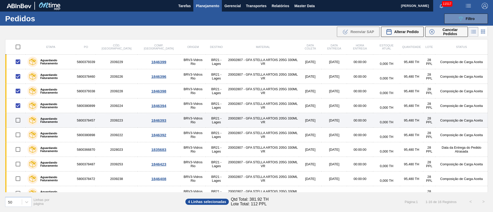
click at [20, 122] on input "checkbox" at bounding box center [18, 120] width 11 height 11
checkbox input "true"
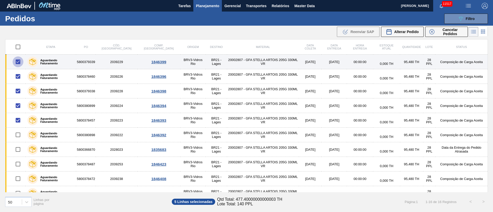
click at [16, 62] on input "checkbox" at bounding box center [18, 62] width 11 height 11
checkbox input "false"
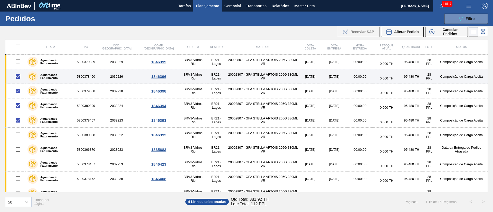
click at [19, 77] on input "checkbox" at bounding box center [18, 76] width 11 height 11
checkbox input "false"
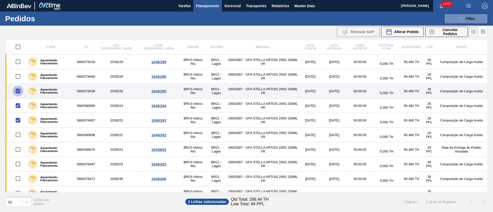
click at [18, 93] on input "checkbox" at bounding box center [18, 91] width 11 height 11
checkbox input "false"
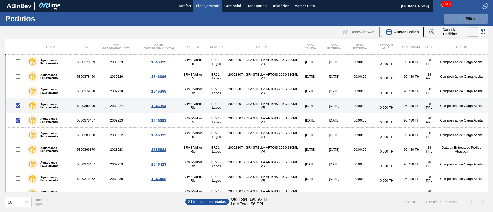
click at [19, 104] on input "checkbox" at bounding box center [18, 105] width 11 height 11
checkbox input "false"
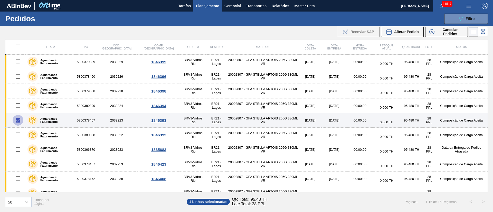
click at [20, 120] on input "checkbox" at bounding box center [18, 120] width 11 height 11
checkbox input "false"
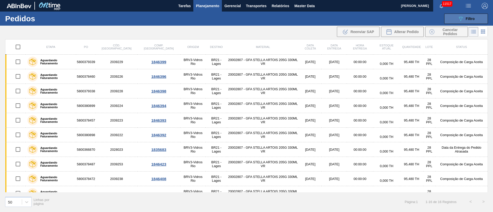
click at [474, 15] on button "089F7B8B-B2A5-4AFE-B5C0-19BA573D28AC Filtro" at bounding box center [467, 19] width 44 height 10
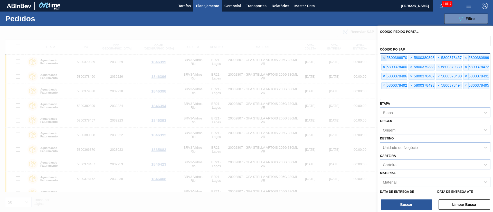
click at [384, 58] on span "×" at bounding box center [384, 58] width 5 height 6
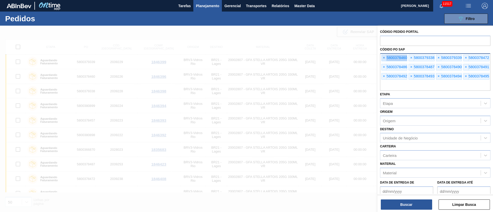
click at [384, 58] on span "×" at bounding box center [384, 58] width 5 height 6
click at [384, 57] on span "×" at bounding box center [384, 58] width 5 height 6
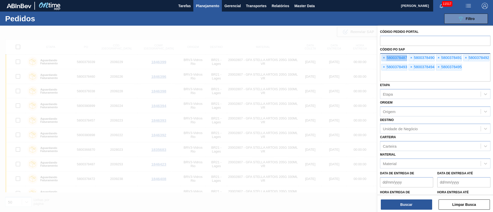
click at [384, 57] on span "×" at bounding box center [384, 58] width 5 height 6
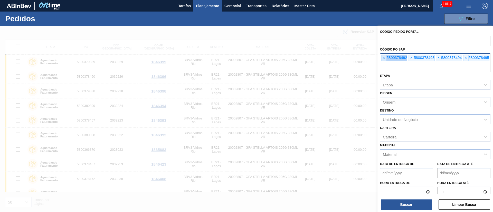
click at [384, 57] on span "×" at bounding box center [384, 58] width 5 height 6
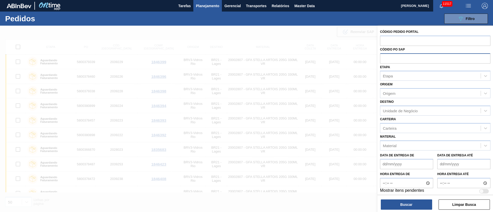
click at [384, 58] on input "text" at bounding box center [435, 58] width 110 height 10
click at [383, 60] on input "text" at bounding box center [435, 58] width 110 height 10
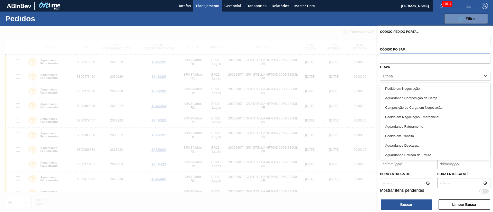
click at [399, 78] on div "Etapa" at bounding box center [431, 75] width 100 height 7
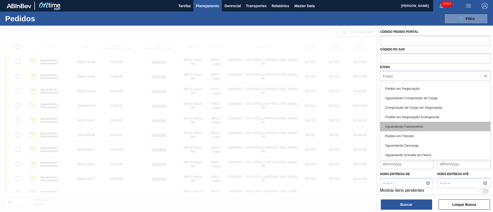
click at [405, 124] on div "Aguardando Faturamento" at bounding box center [435, 127] width 110 height 10
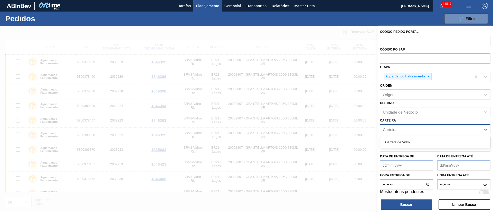
click at [397, 132] on div "Carteira" at bounding box center [431, 129] width 100 height 7
click at [393, 112] on div "Unidade de Negócio" at bounding box center [400, 112] width 35 height 4
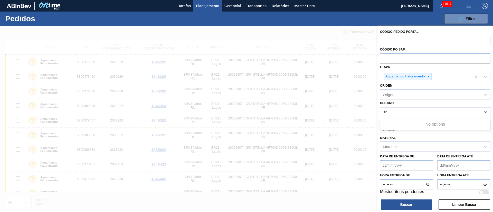
type input "3"
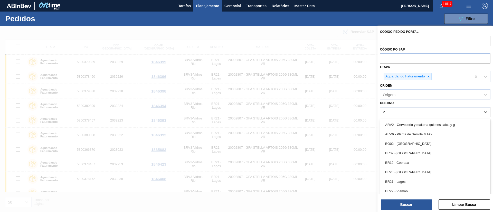
type input "21"
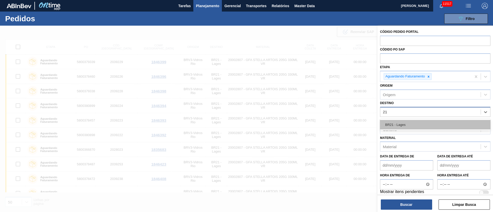
click at [393, 125] on div "BR21 - Lages" at bounding box center [435, 125] width 110 height 10
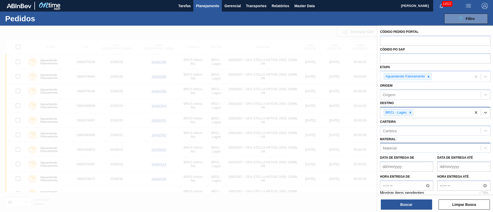
click at [399, 147] on div "Material" at bounding box center [431, 148] width 100 height 7
type input "20002807"
click at [403, 158] on div "20002807 - GFA STELLA ARTOIS 205G 330ML VR" at bounding box center [435, 161] width 110 height 10
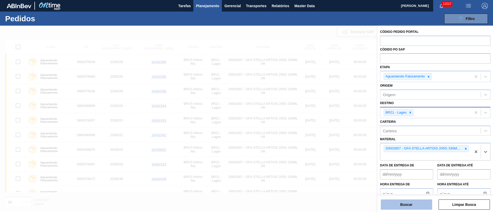
click at [408, 205] on button "Buscar" at bounding box center [406, 205] width 51 height 10
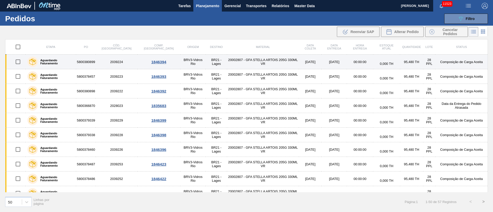
drag, startPoint x: 22, startPoint y: 61, endPoint x: 20, endPoint y: 65, distance: 4.6
click at [22, 61] on input "checkbox" at bounding box center [18, 62] width 11 height 11
checkbox input "true"
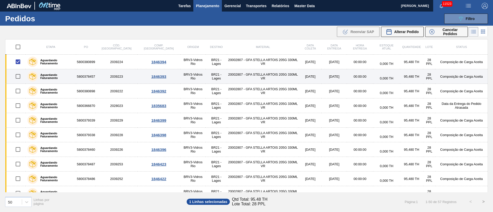
click at [20, 78] on input "checkbox" at bounding box center [18, 76] width 11 height 11
checkbox input "true"
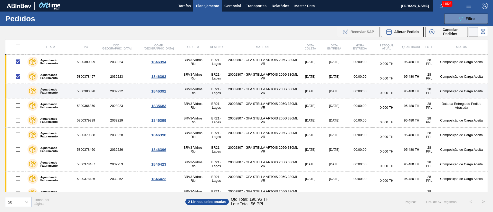
click at [20, 94] on input "checkbox" at bounding box center [18, 91] width 11 height 11
checkbox input "true"
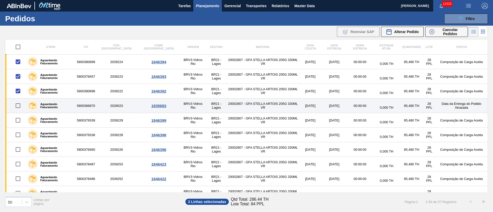
click at [18, 106] on input "checkbox" at bounding box center [18, 105] width 11 height 11
checkbox input "true"
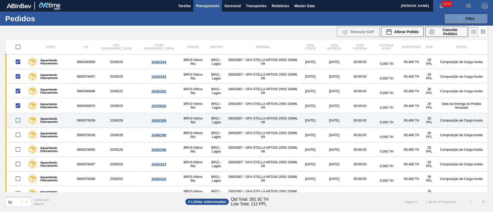
click at [18, 118] on input "checkbox" at bounding box center [18, 120] width 11 height 11
checkbox input "true"
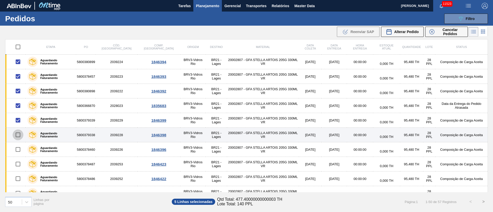
click at [18, 135] on input "checkbox" at bounding box center [18, 135] width 11 height 11
checkbox input "true"
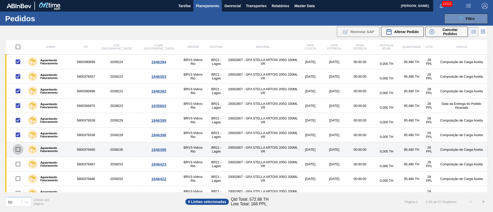
click at [17, 150] on input "checkbox" at bounding box center [18, 149] width 11 height 11
checkbox input "true"
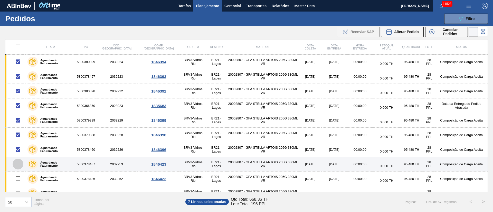
click at [20, 165] on input "checkbox" at bounding box center [18, 164] width 11 height 11
checkbox input "true"
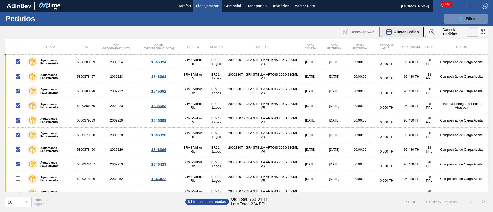
click at [404, 31] on span "Alterar Pedido" at bounding box center [406, 32] width 25 height 4
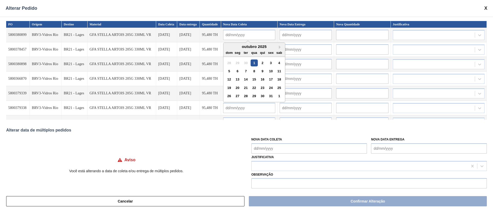
click at [247, 34] on input "text" at bounding box center [249, 35] width 52 height 10
click at [266, 151] on Coleta "Nova Data Coleta" at bounding box center [310, 149] width 116 height 10
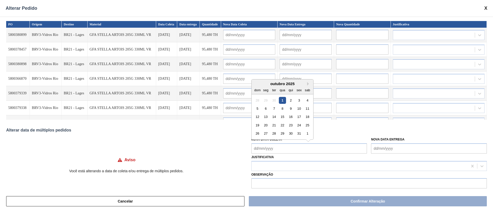
click at [282, 99] on div "1" at bounding box center [282, 100] width 7 height 7
type Coleta "01/10/2025"
type input "01/10/2025"
type input "02/10/2025"
type input "01/10/2025"
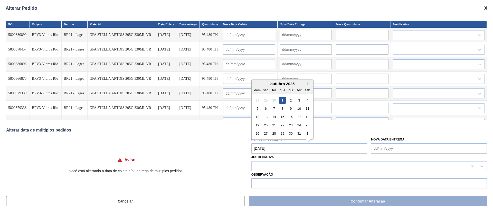
type input "02/10/2025"
type input "01/10/2025"
type input "02/10/2025"
type input "01/10/2025"
type input "02/10/2025"
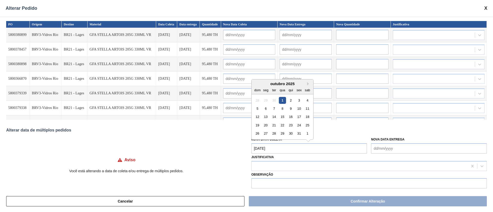
type input "01/10/2025"
type input "02/10/2025"
type input "01/10/2025"
type input "02/10/2025"
type input "01/10/2025"
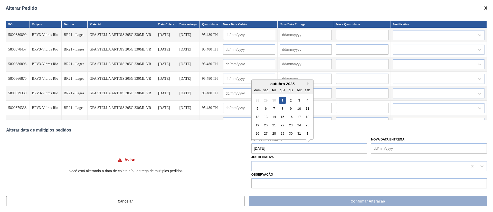
type input "02/10/2025"
type input "01/10/2025"
type input "02/10/2025"
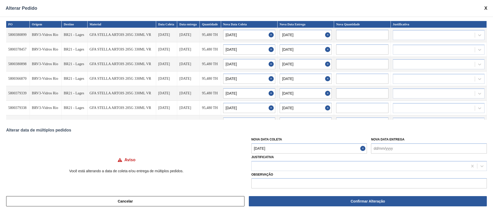
click at [276, 150] on Coleta "01/10/2025" at bounding box center [310, 149] width 116 height 10
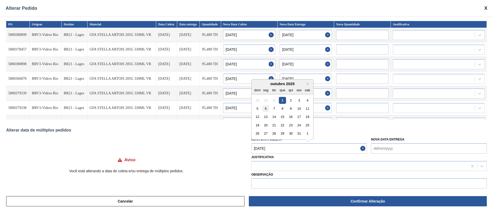
click at [266, 109] on div "6" at bounding box center [265, 108] width 7 height 7
type Coleta "06/10/2025"
type input "06/10/2025"
type input "07/10/2025"
type input "06/10/2025"
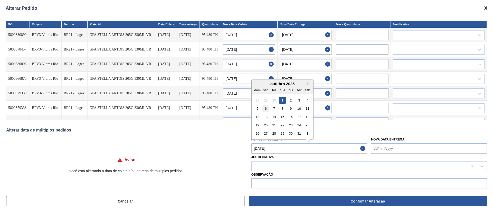
type input "07/10/2025"
type input "06/10/2025"
type input "07/10/2025"
type input "06/10/2025"
type input "07/10/2025"
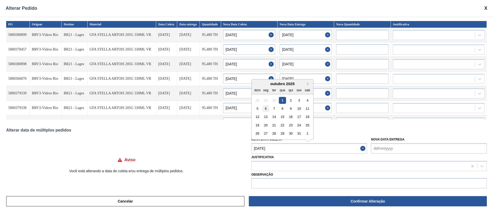
type input "06/10/2025"
type input "07/10/2025"
type input "06/10/2025"
type input "07/10/2025"
type input "06/10/2025"
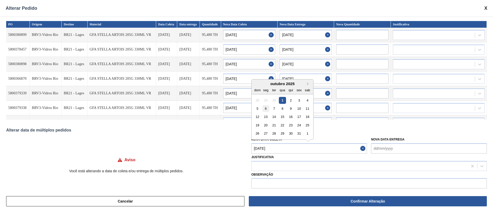
type input "07/10/2025"
type input "06/10/2025"
type input "07/10/2025"
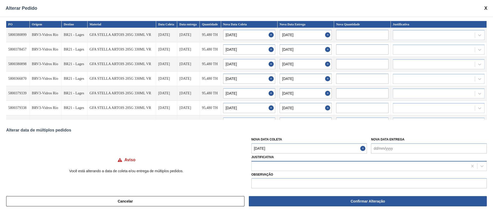
click at [274, 167] on div at bounding box center [360, 166] width 216 height 7
type input "ou"
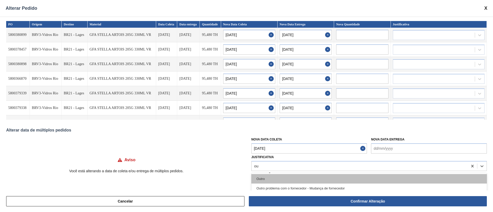
click at [267, 177] on div "Outro" at bounding box center [370, 179] width 236 height 10
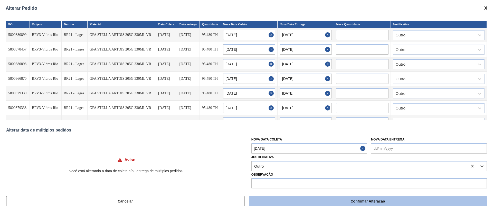
click at [273, 201] on button "Confirmar Alteração" at bounding box center [368, 202] width 238 height 10
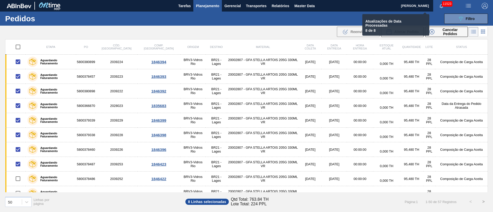
checkbox input "false"
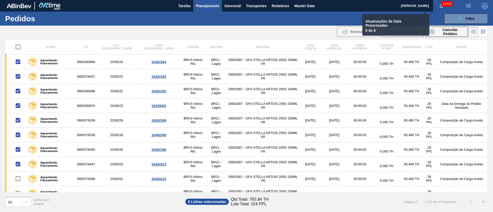
checkbox input "false"
